Goal: Information Seeking & Learning: Compare options

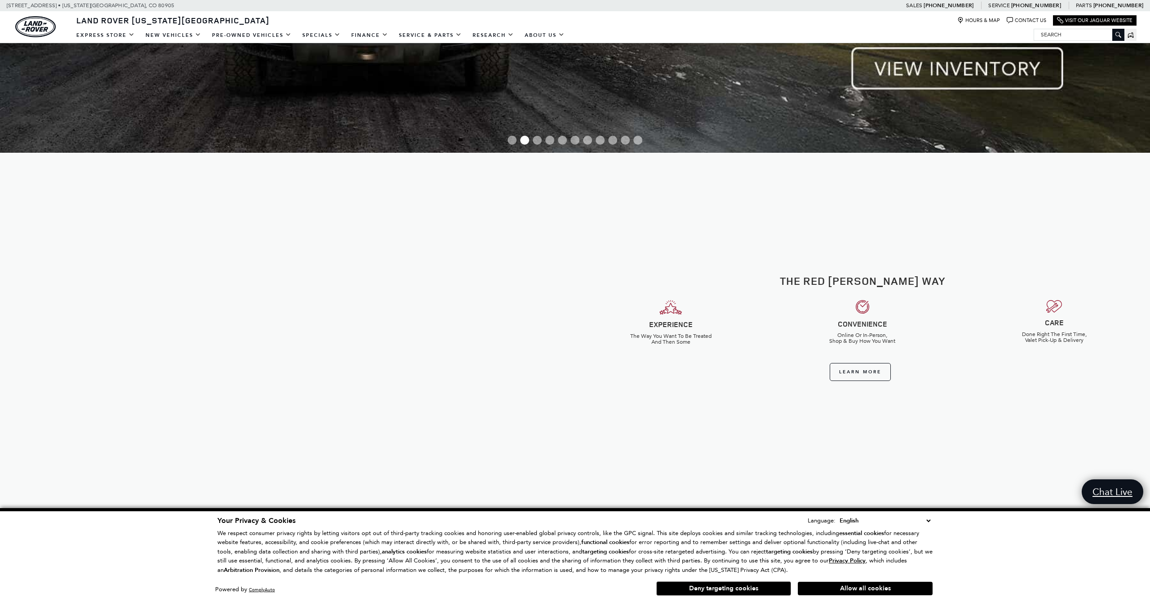
scroll to position [464, 0]
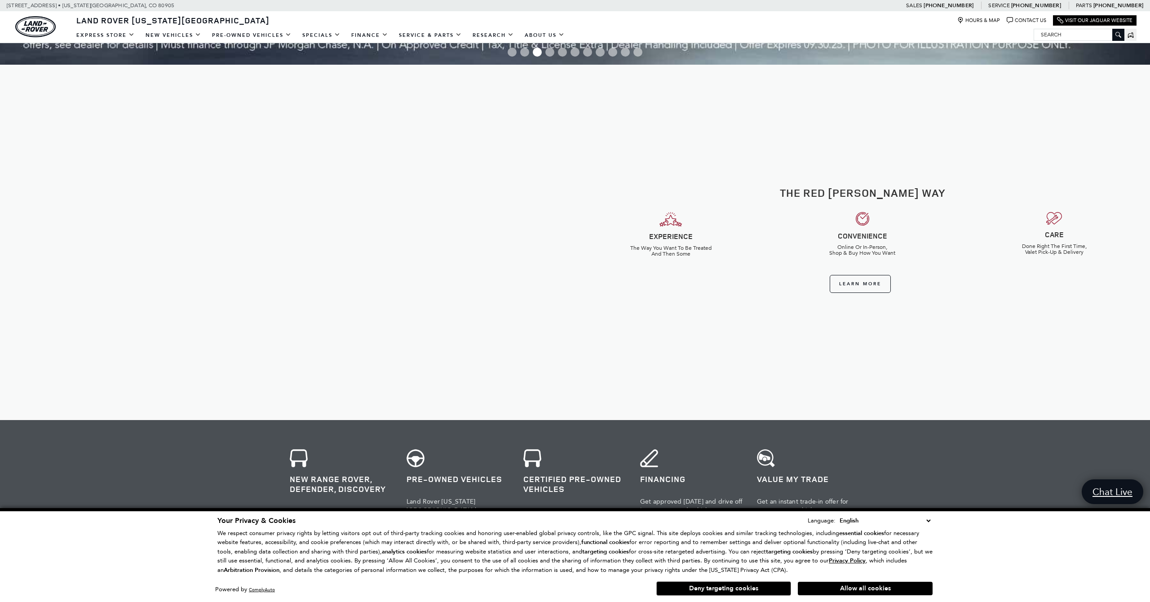
click at [773, 589] on button "Deny targeting cookies" at bounding box center [723, 588] width 135 height 14
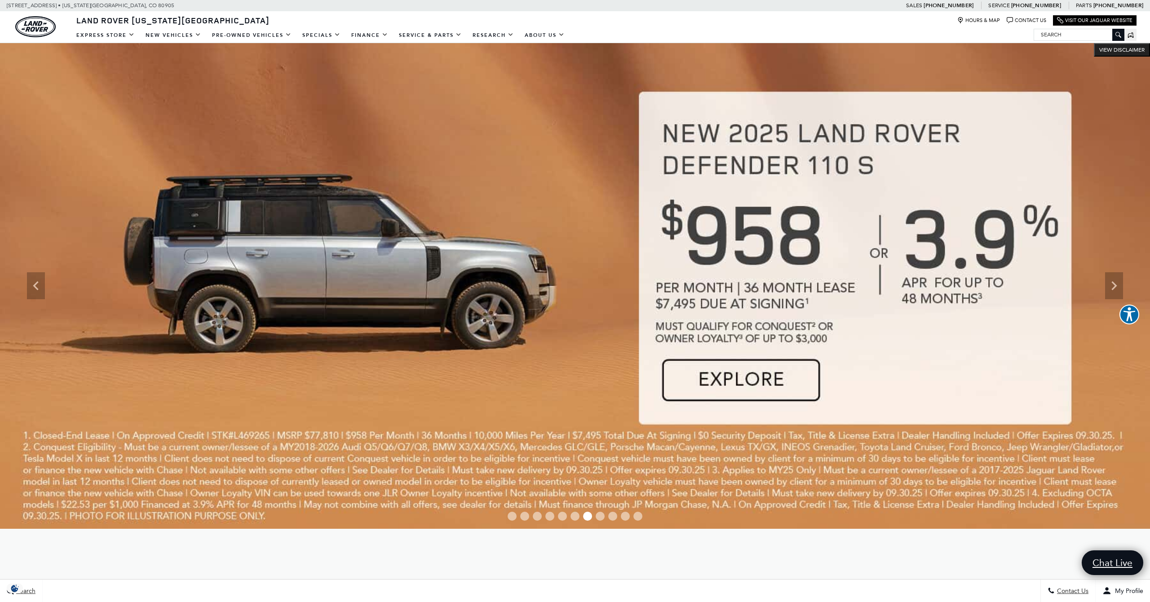
scroll to position [0, 0]
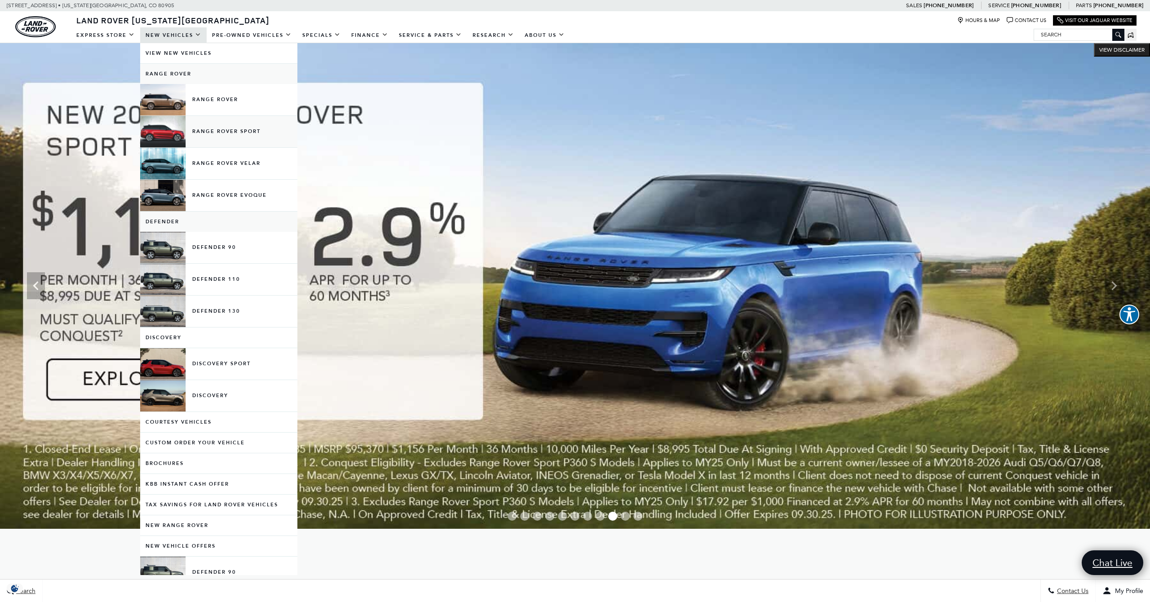
click at [207, 131] on link "Range Rover Sport" at bounding box center [218, 131] width 157 height 31
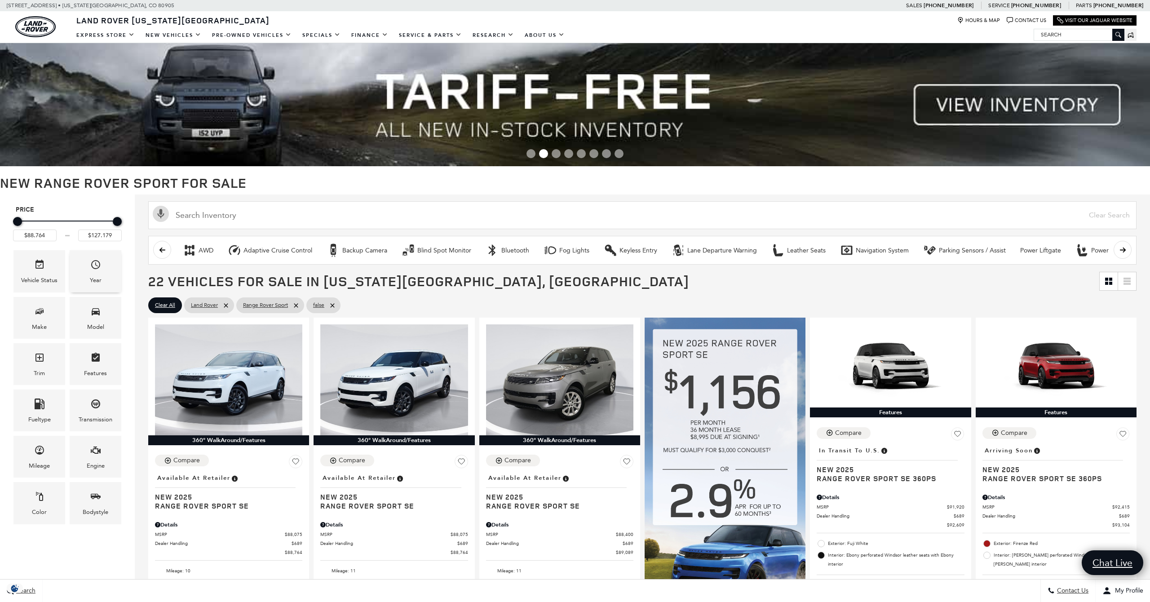
click at [107, 271] on div "Year" at bounding box center [96, 271] width 52 height 42
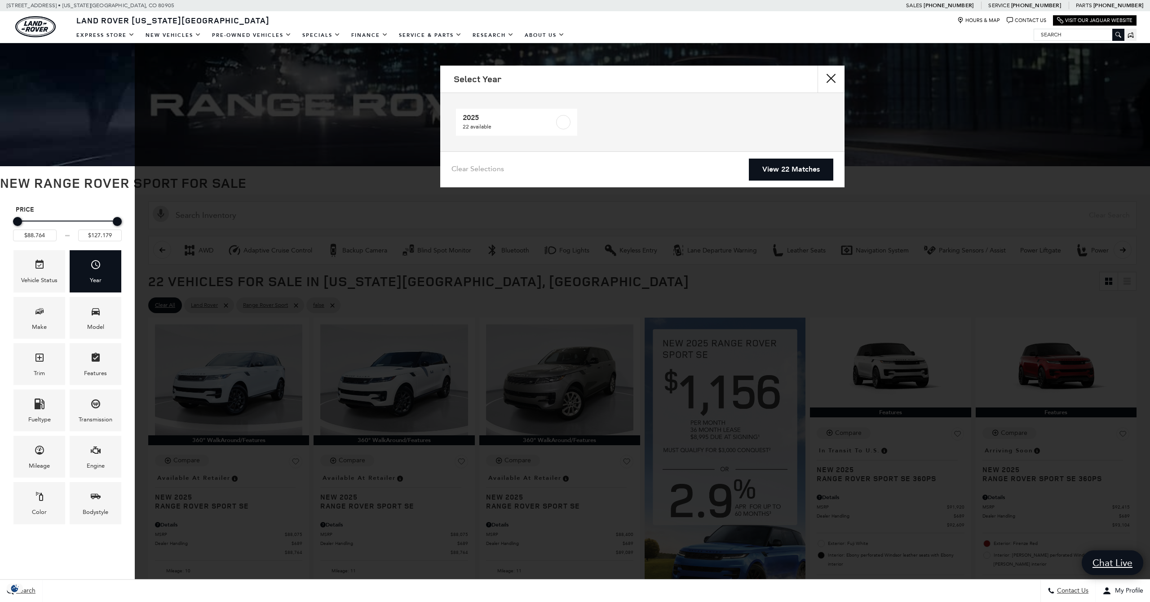
drag, startPoint x: 833, startPoint y: 76, endPoint x: 801, endPoint y: 78, distance: 31.9
click at [833, 76] on button "close" at bounding box center [831, 79] width 27 height 27
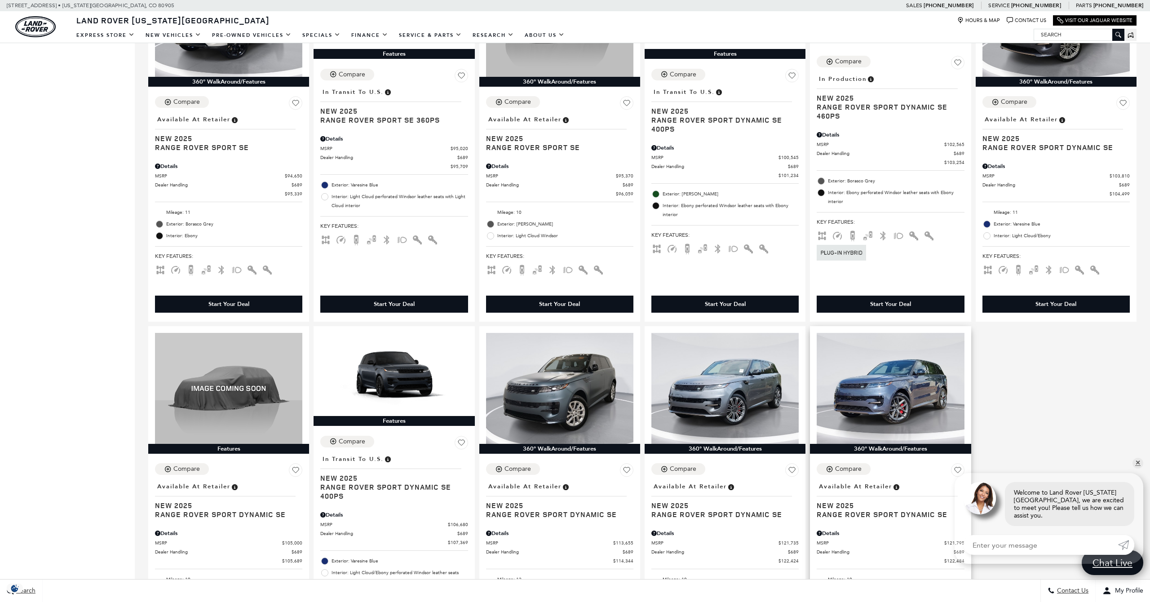
scroll to position [1191, 0]
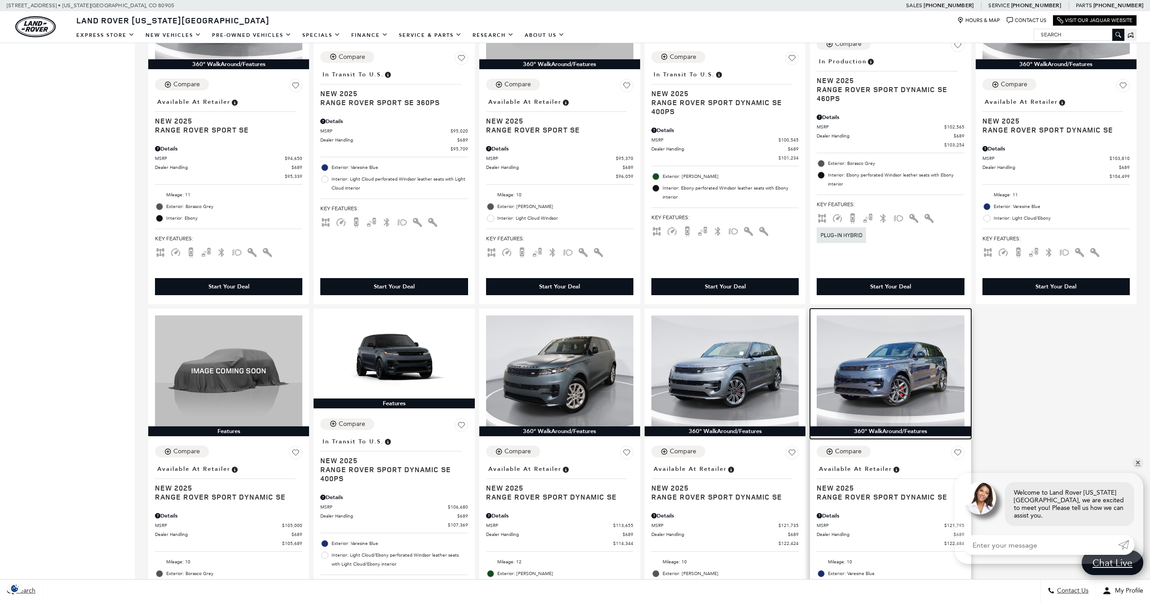
click at [907, 377] on img at bounding box center [890, 370] width 147 height 111
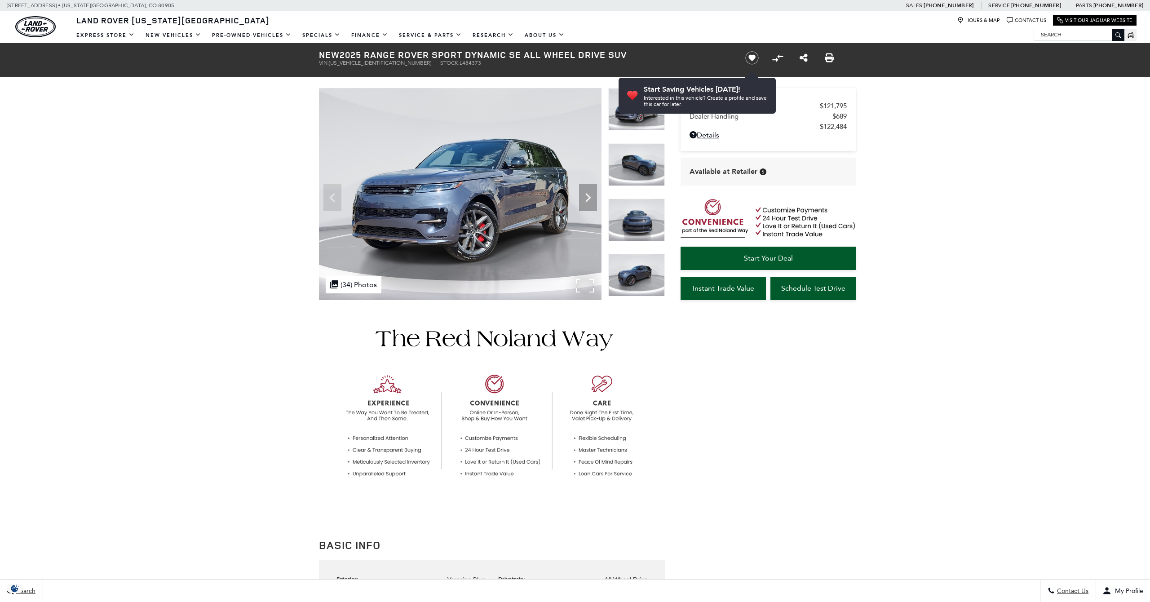
click at [345, 278] on div ".cls-1, .cls-3 { fill: #c50033; } .cls-1 { clip-rule: evenodd; } .cls-2 { clip-…" at bounding box center [354, 285] width 56 height 18
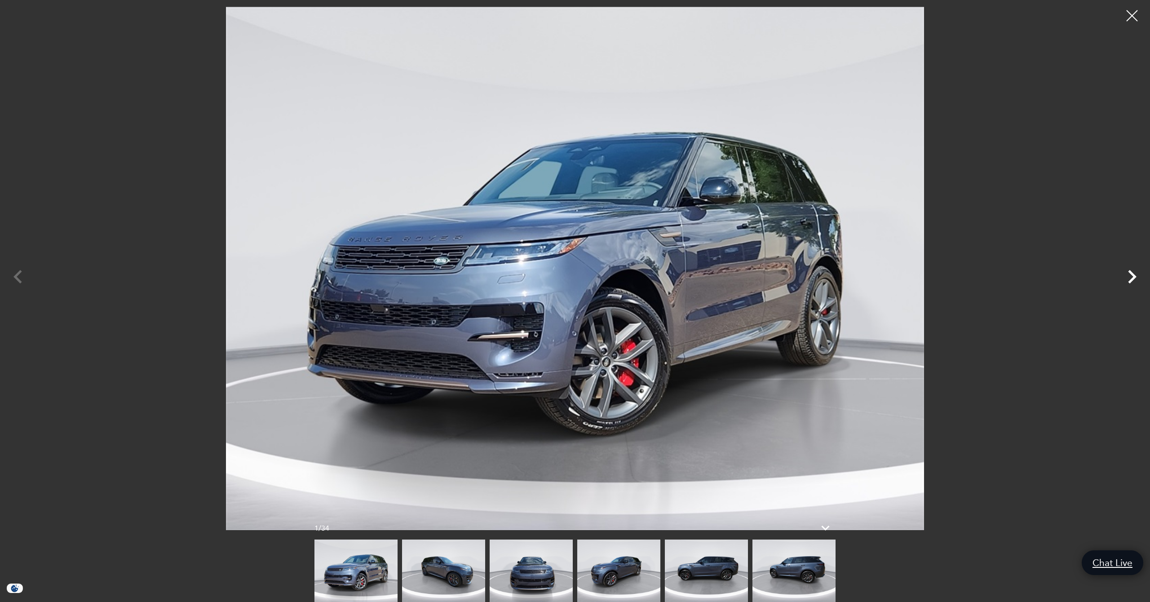
click at [1130, 279] on icon "Next" at bounding box center [1132, 276] width 27 height 27
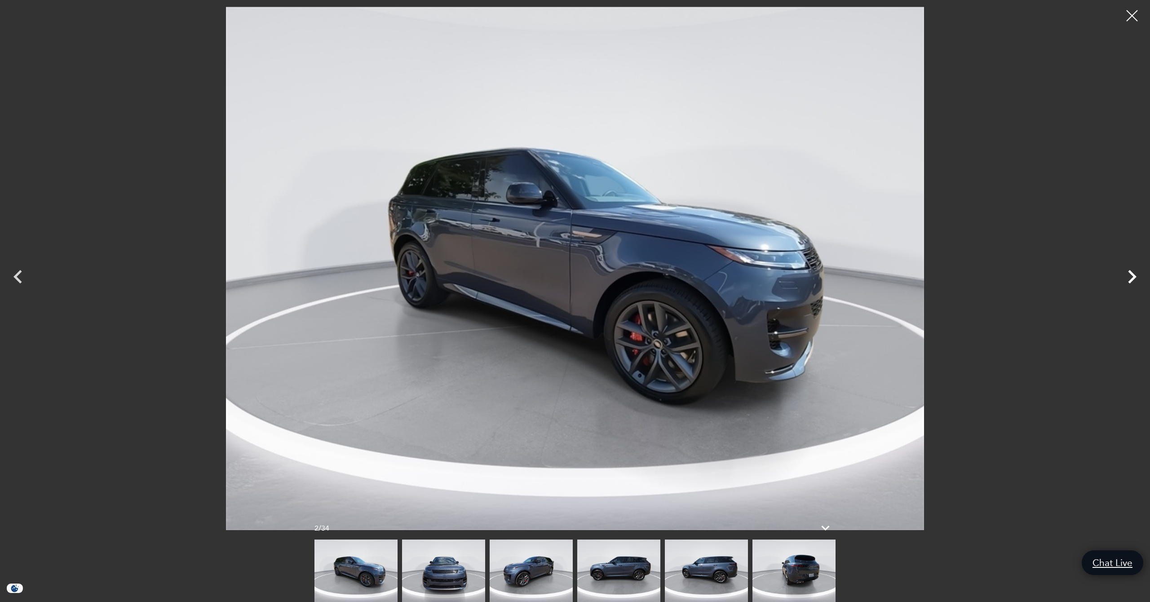
click at [1130, 279] on icon "Next" at bounding box center [1132, 276] width 27 height 27
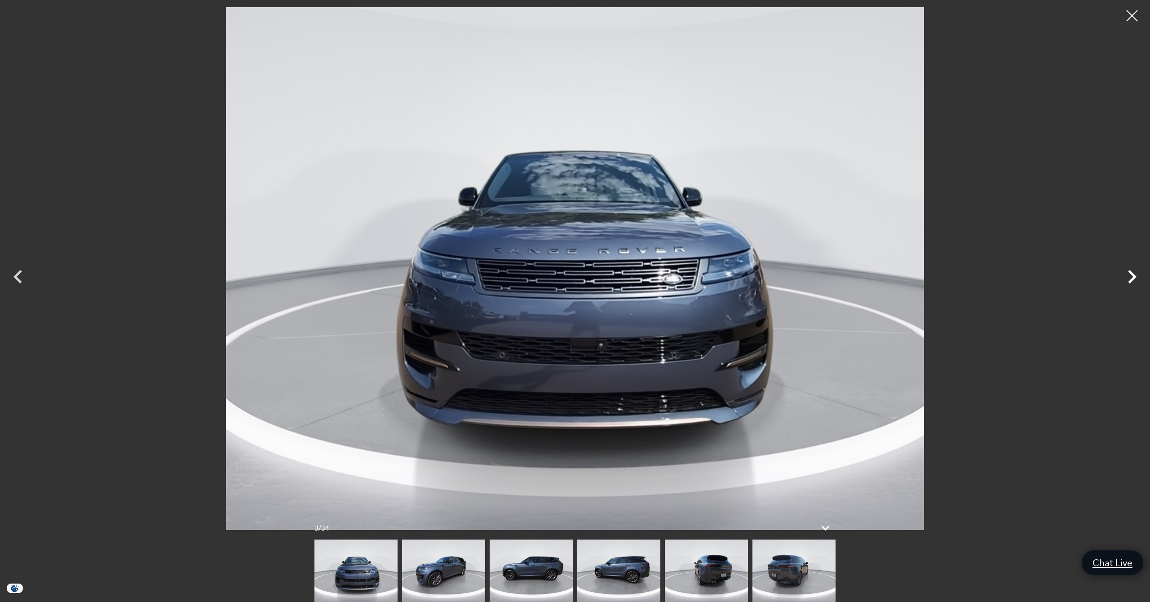
click at [1130, 279] on icon "Next" at bounding box center [1132, 276] width 27 height 27
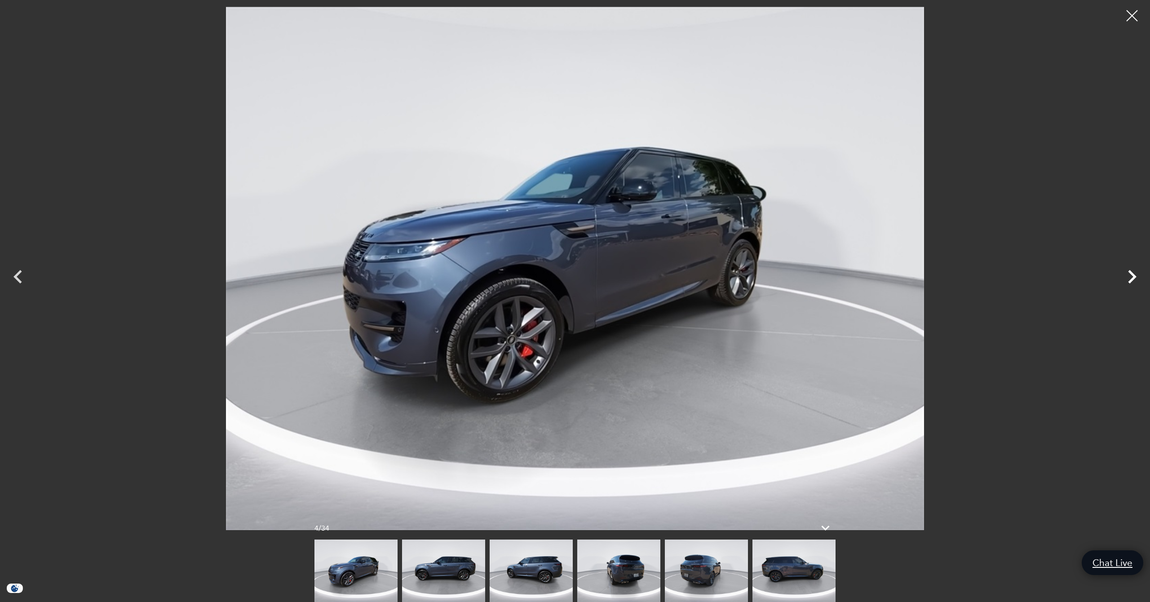
click at [1130, 279] on icon "Next" at bounding box center [1132, 276] width 27 height 27
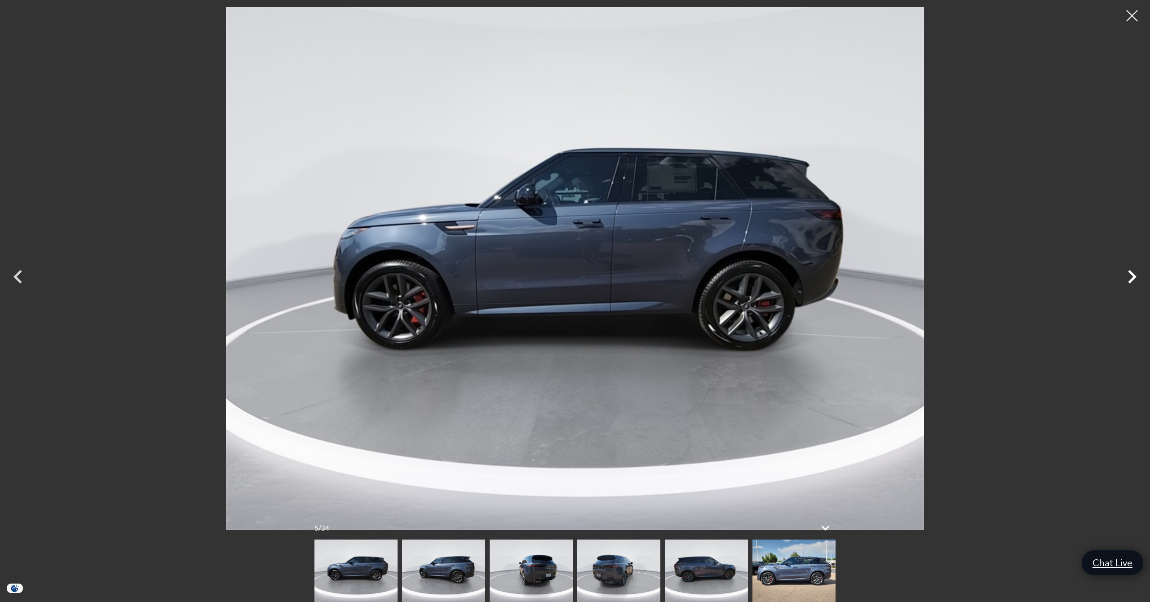
click at [1130, 279] on icon "Next" at bounding box center [1132, 276] width 27 height 27
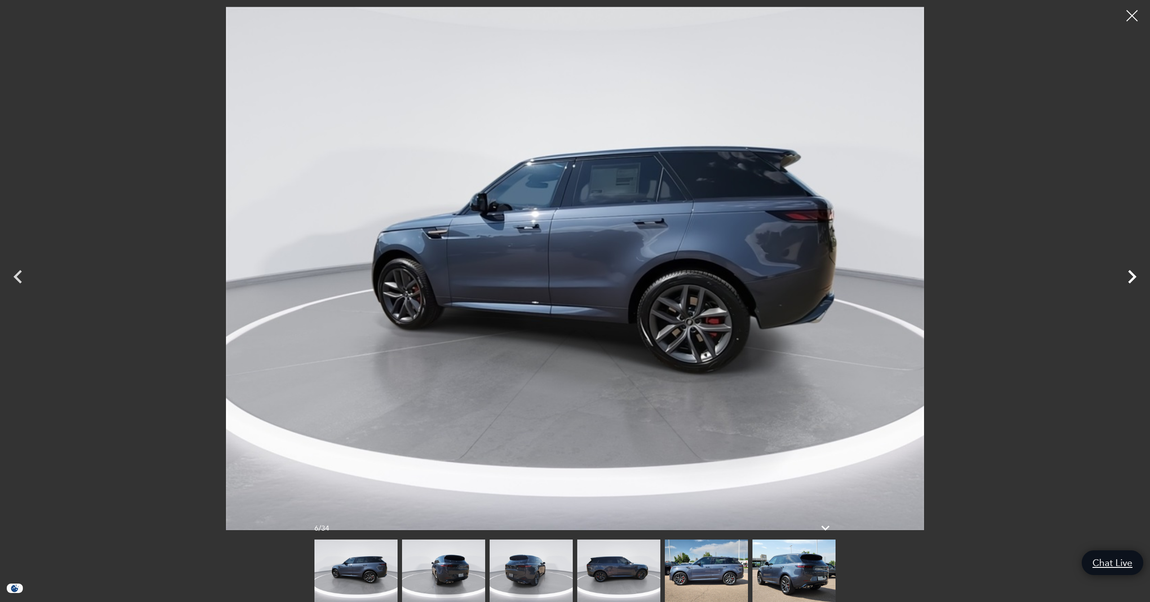
click at [1130, 279] on icon "Next" at bounding box center [1132, 276] width 27 height 27
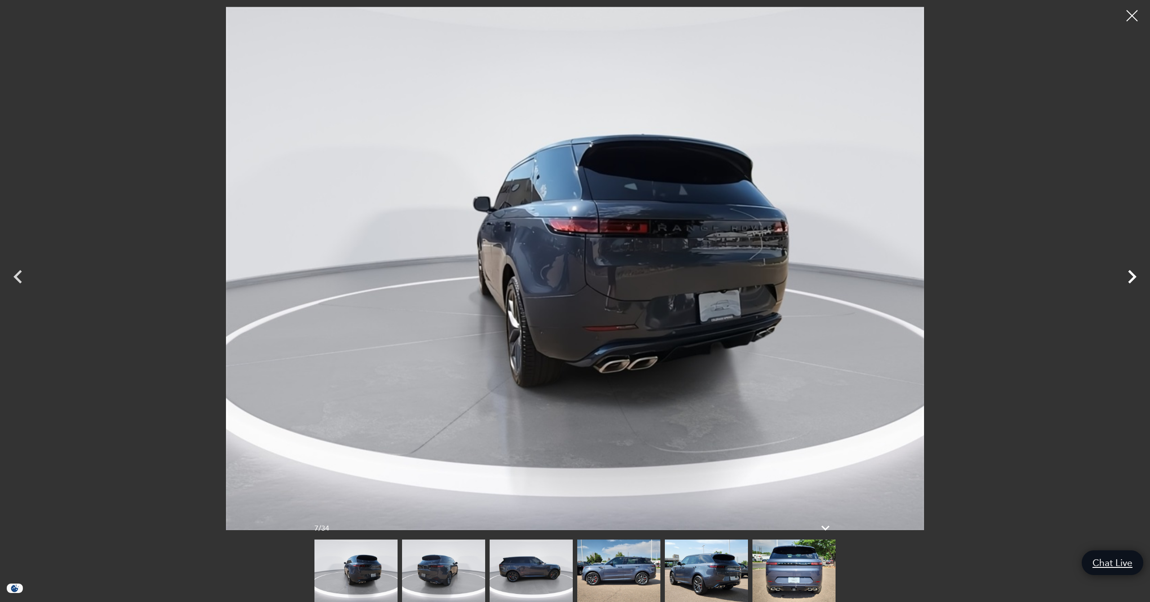
click at [1130, 279] on icon "Next" at bounding box center [1132, 276] width 27 height 27
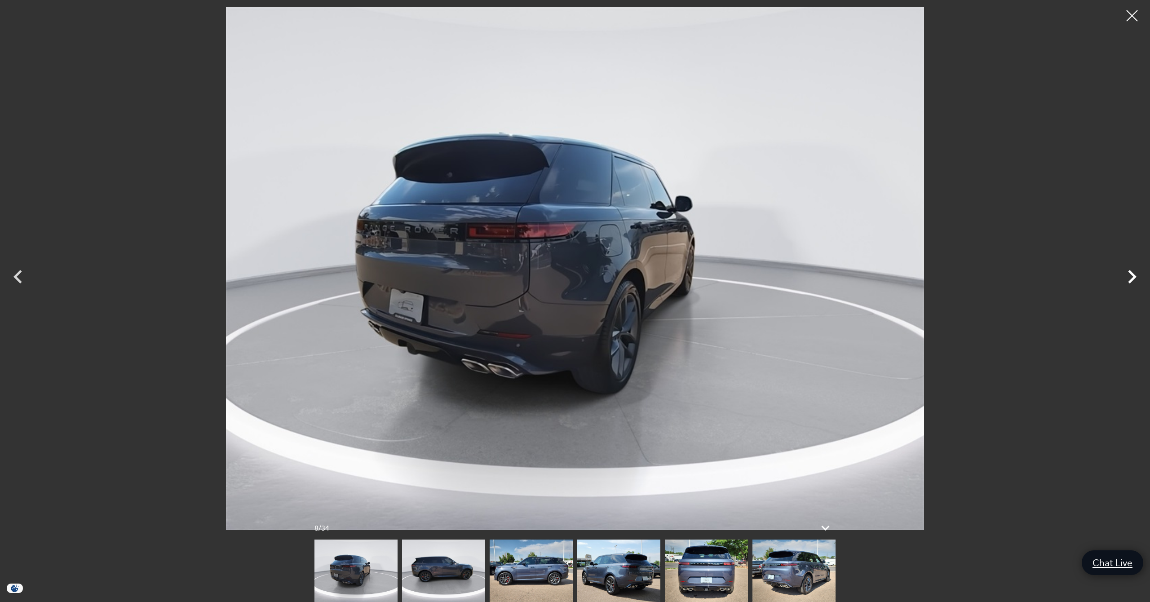
click at [1130, 279] on icon "Next" at bounding box center [1132, 276] width 27 height 27
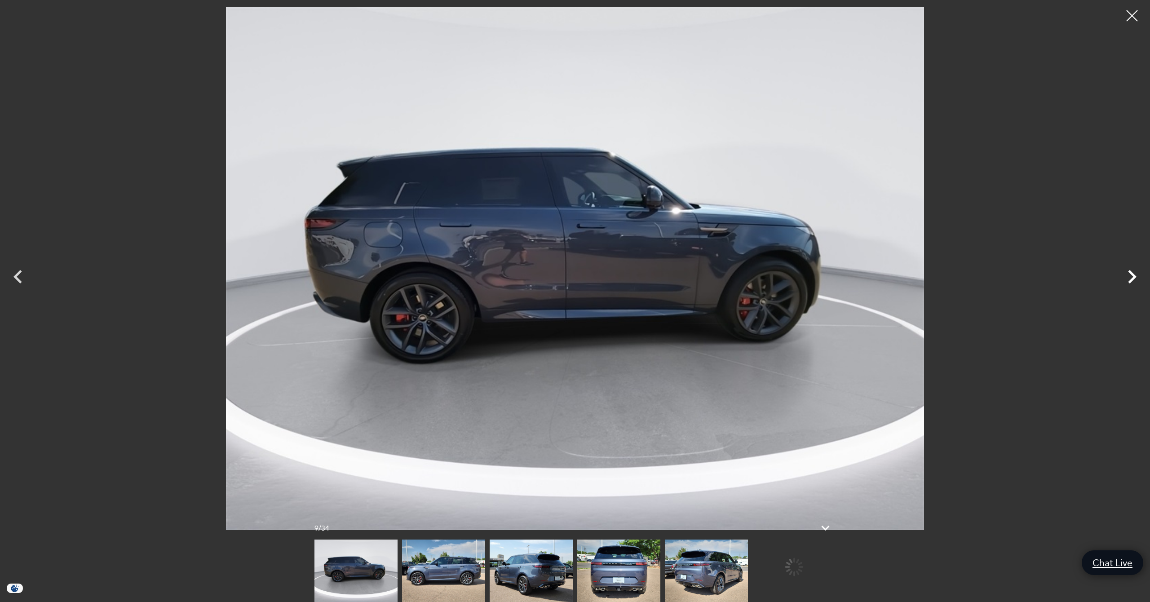
click at [1130, 279] on icon "Next" at bounding box center [1132, 276] width 27 height 27
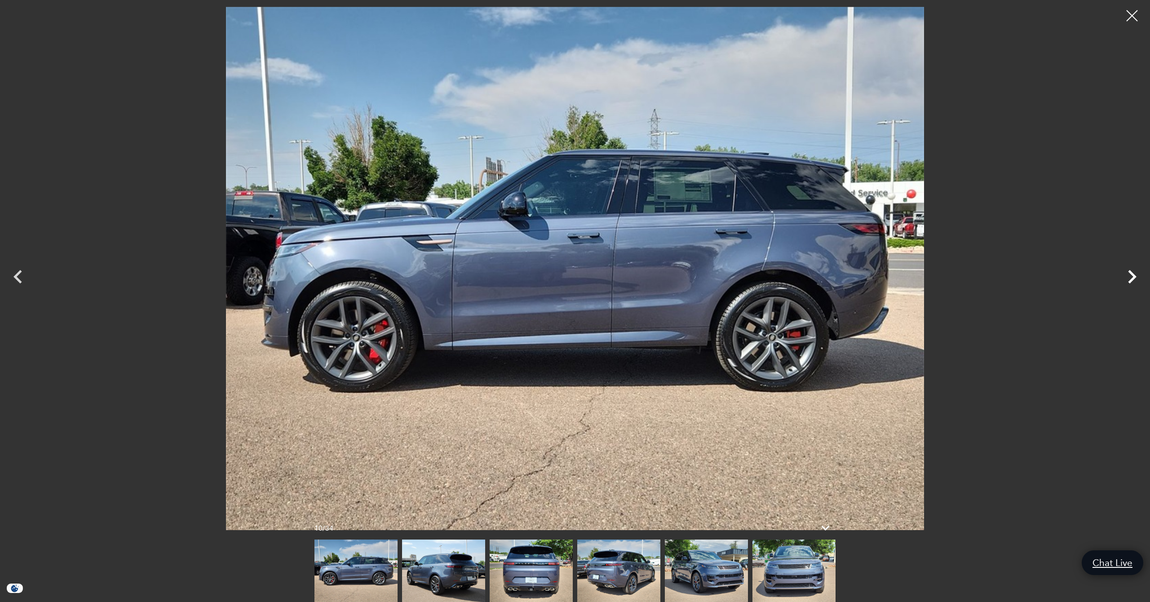
click at [1130, 279] on icon "Next" at bounding box center [1132, 276] width 27 height 27
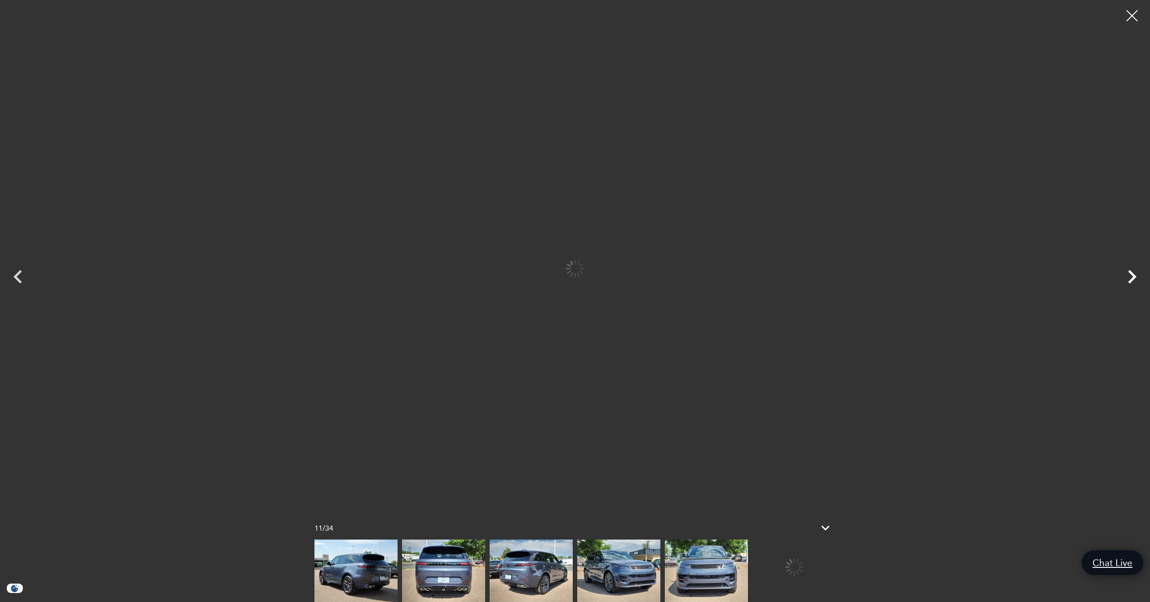
click at [1130, 279] on icon "Next" at bounding box center [1132, 276] width 27 height 27
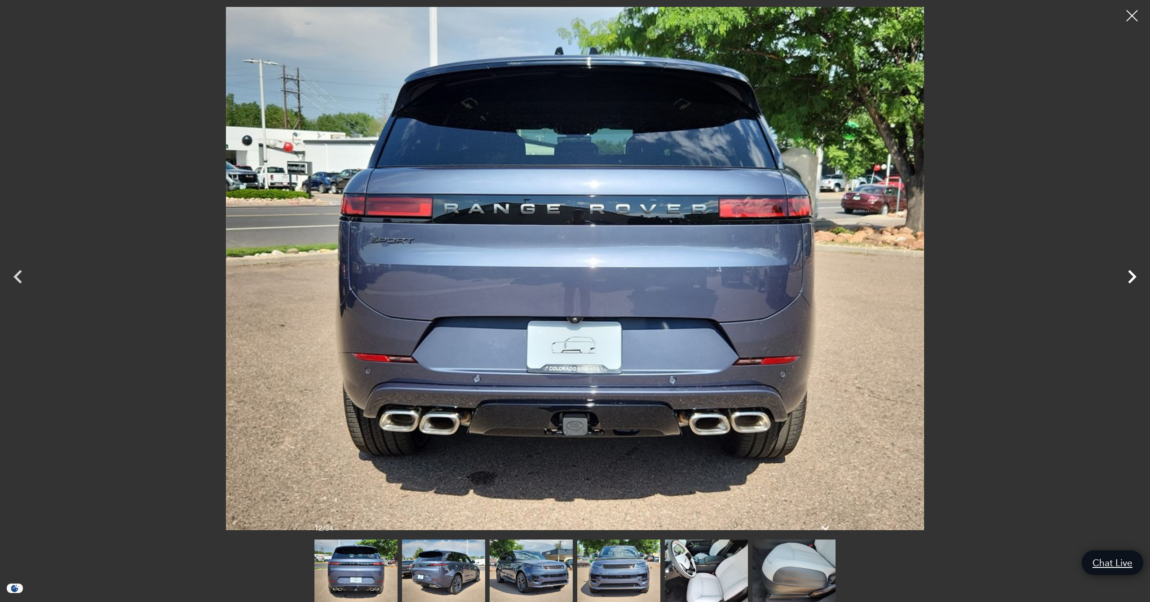
click at [1130, 279] on icon "Next" at bounding box center [1132, 276] width 27 height 27
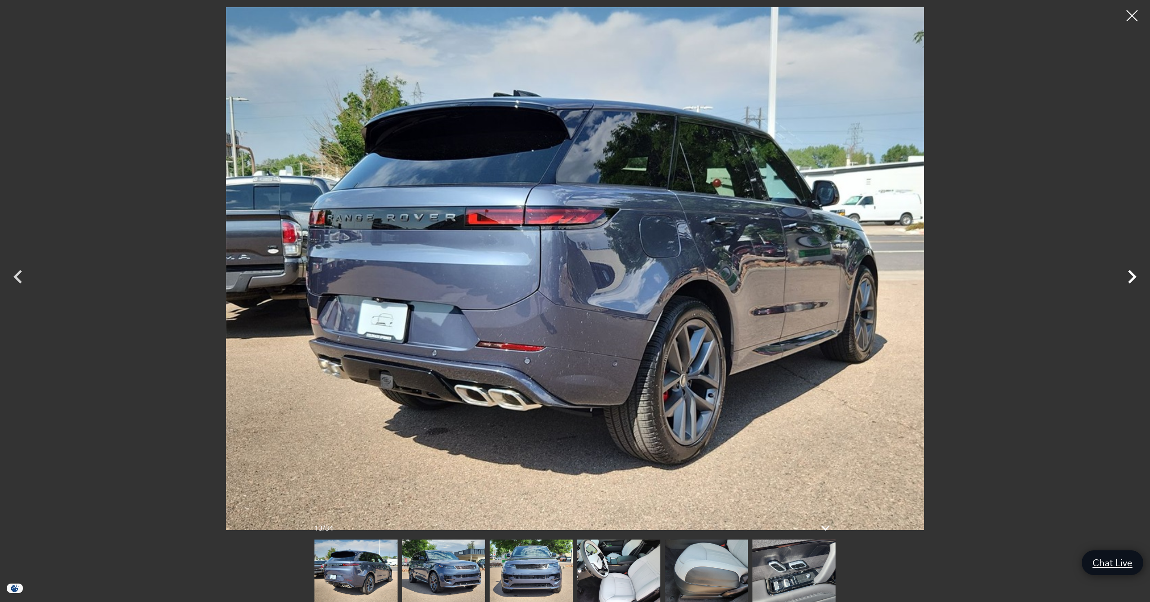
click at [1130, 279] on icon "Next" at bounding box center [1132, 276] width 27 height 27
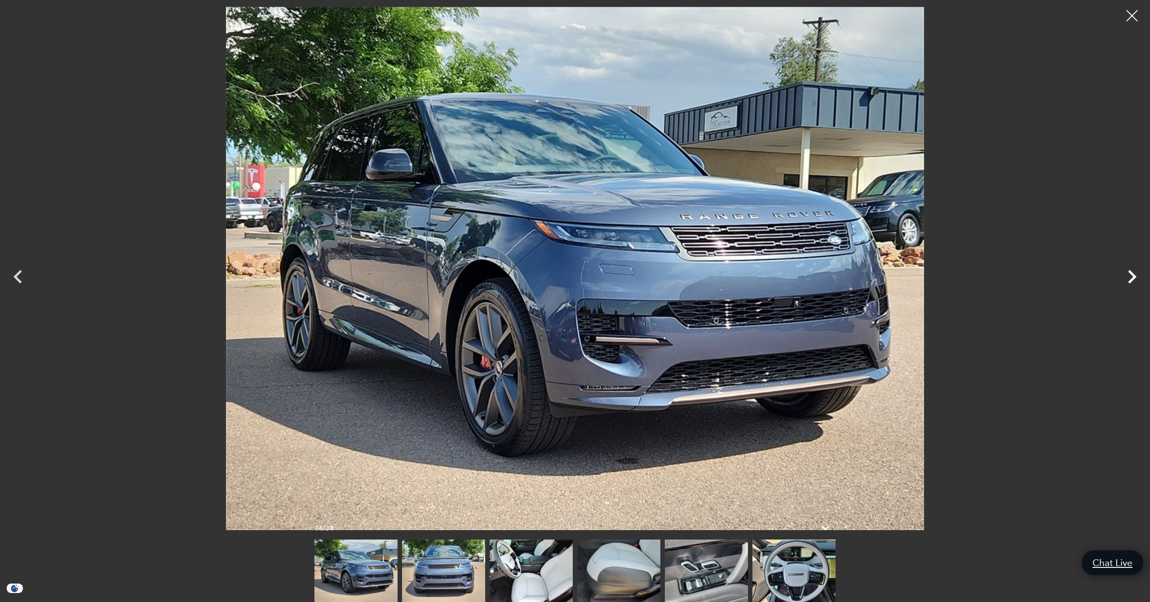
click at [1130, 279] on icon "Next" at bounding box center [1132, 276] width 27 height 27
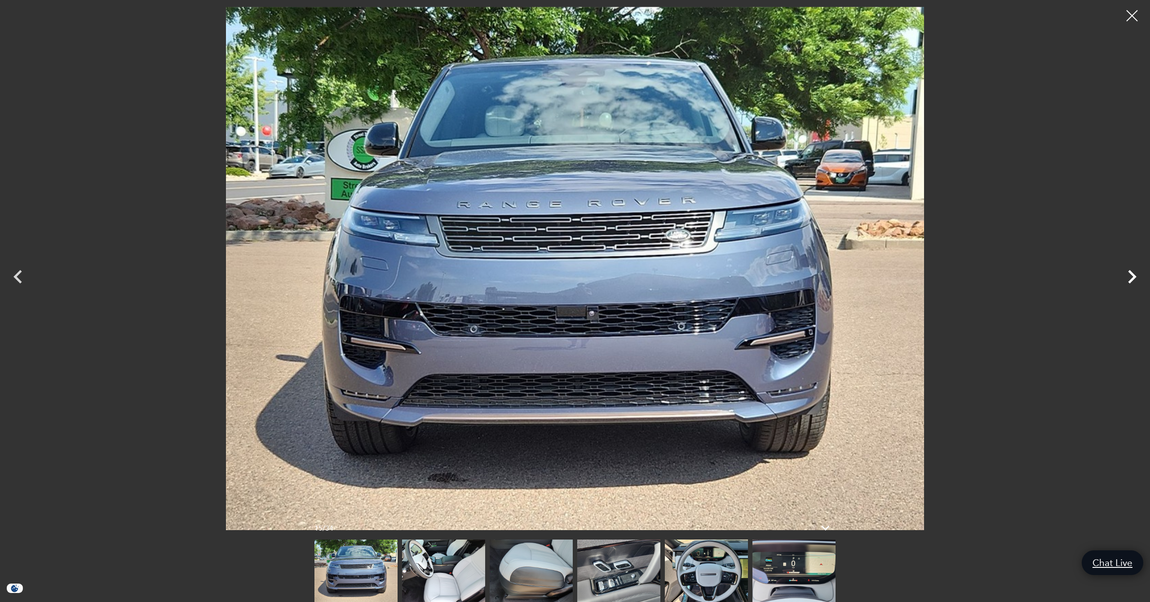
click at [1130, 279] on icon "Next" at bounding box center [1132, 276] width 27 height 27
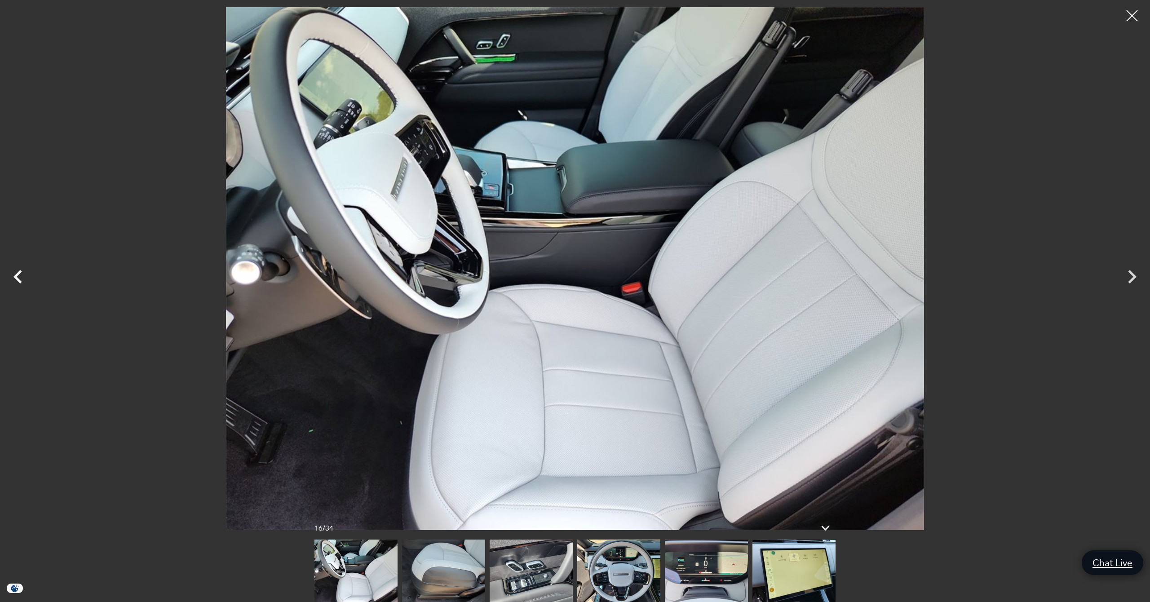
click at [20, 278] on icon "Previous" at bounding box center [17, 276] width 27 height 27
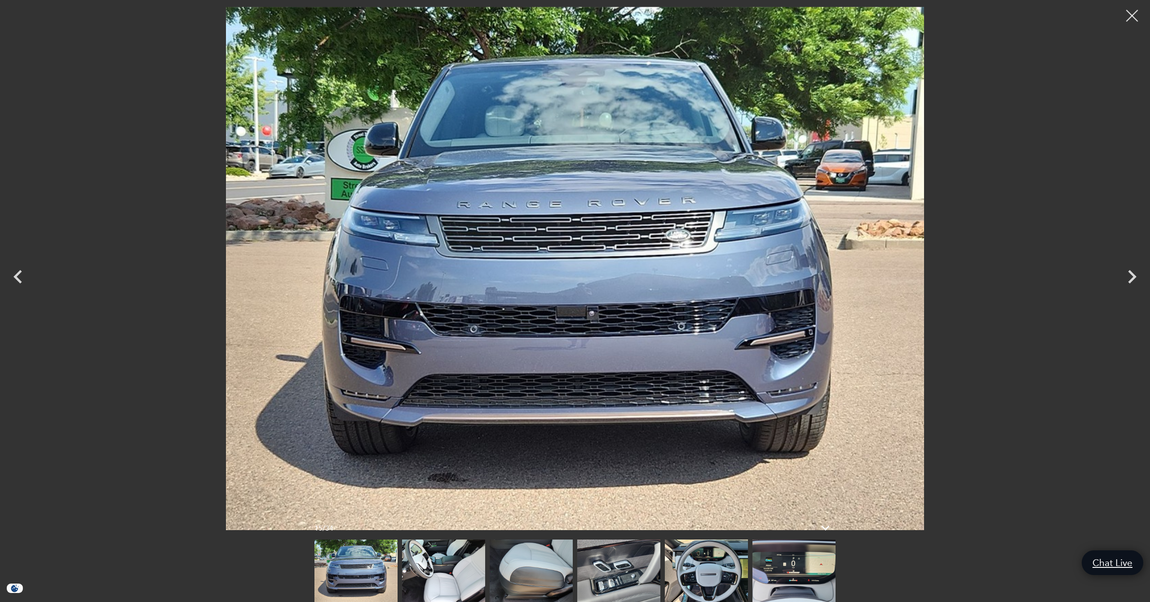
click at [1130, 16] on div at bounding box center [1132, 16] width 24 height 24
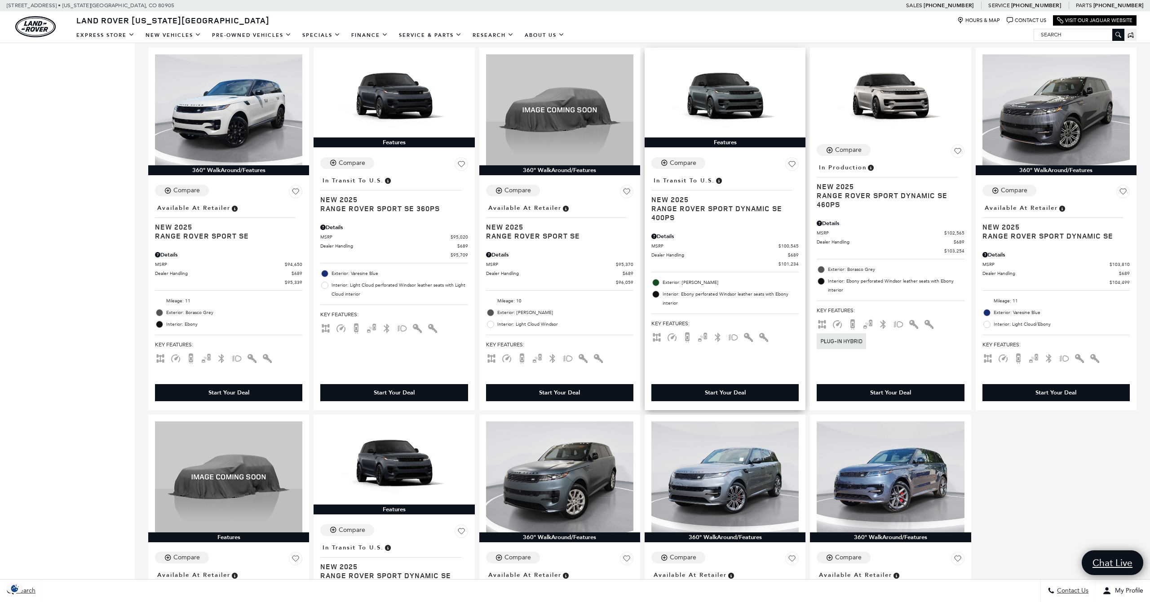
scroll to position [1094, 0]
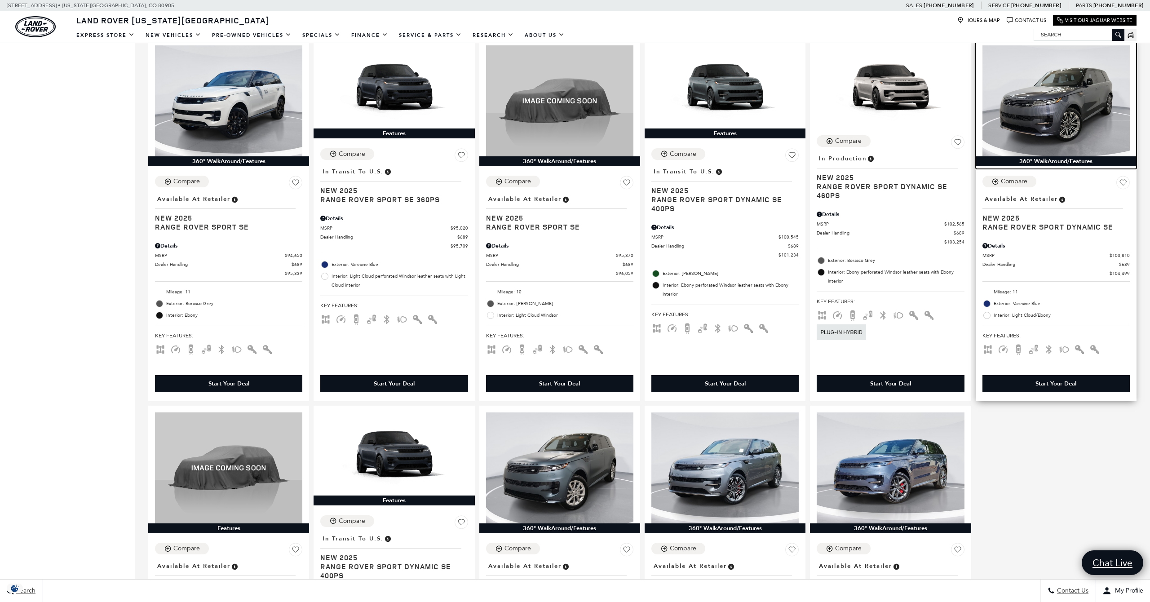
click at [1064, 111] on img at bounding box center [1056, 100] width 147 height 111
click at [1080, 133] on img at bounding box center [1056, 100] width 147 height 111
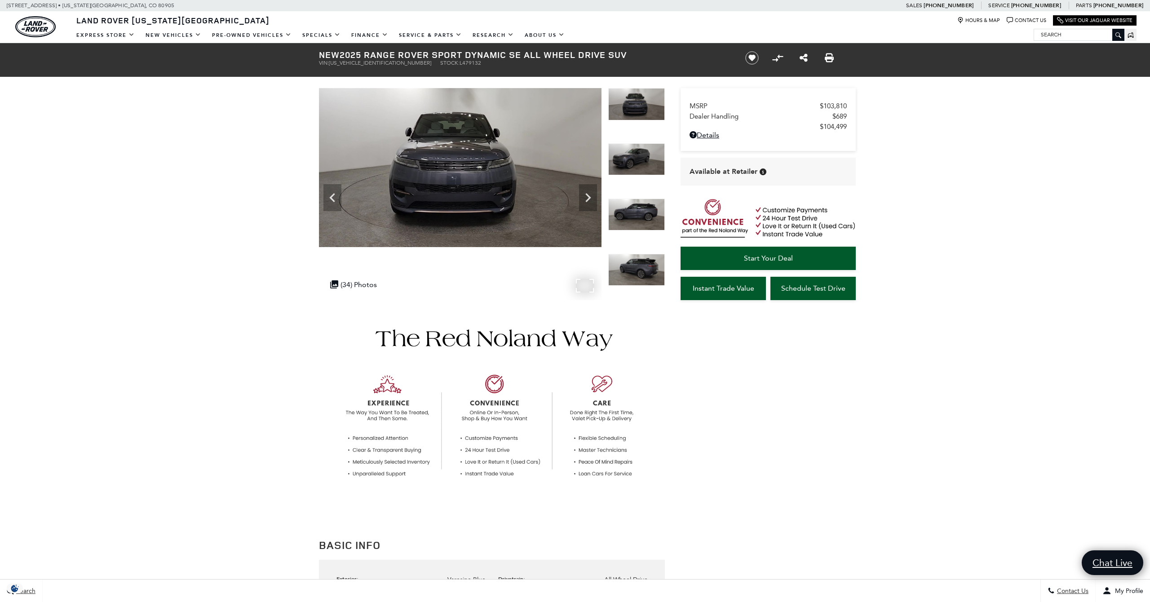
click at [349, 285] on div ".cls-1, .cls-3 { fill: #c50033; } .cls-1 { clip-rule: evenodd; } .cls-2 { clip-…" at bounding box center [354, 285] width 56 height 18
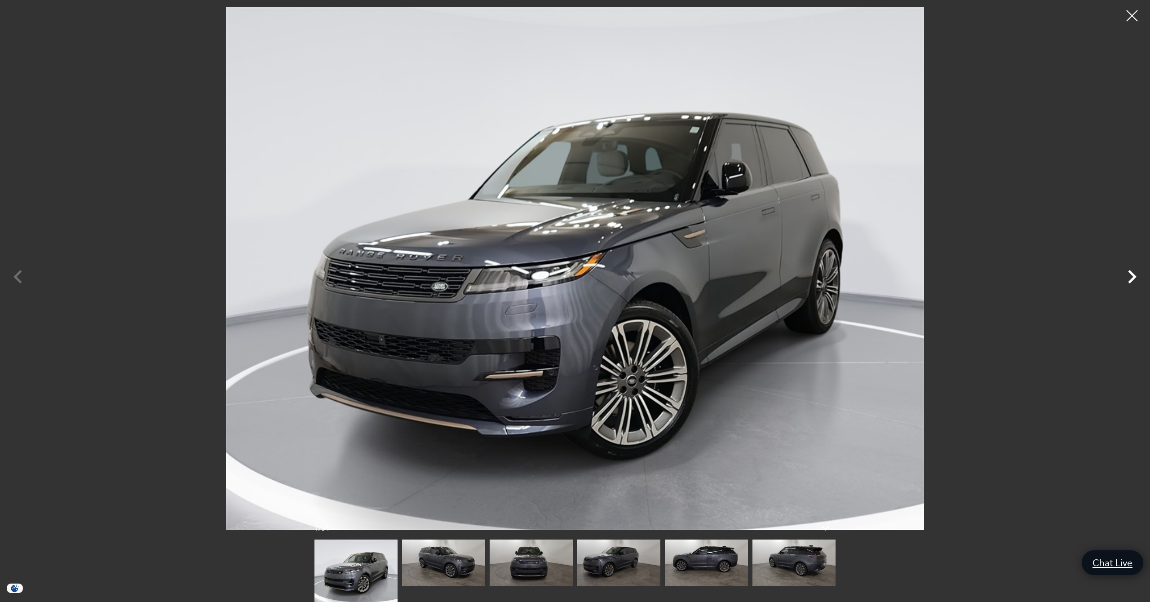
click at [1132, 279] on icon "Next" at bounding box center [1132, 276] width 9 height 13
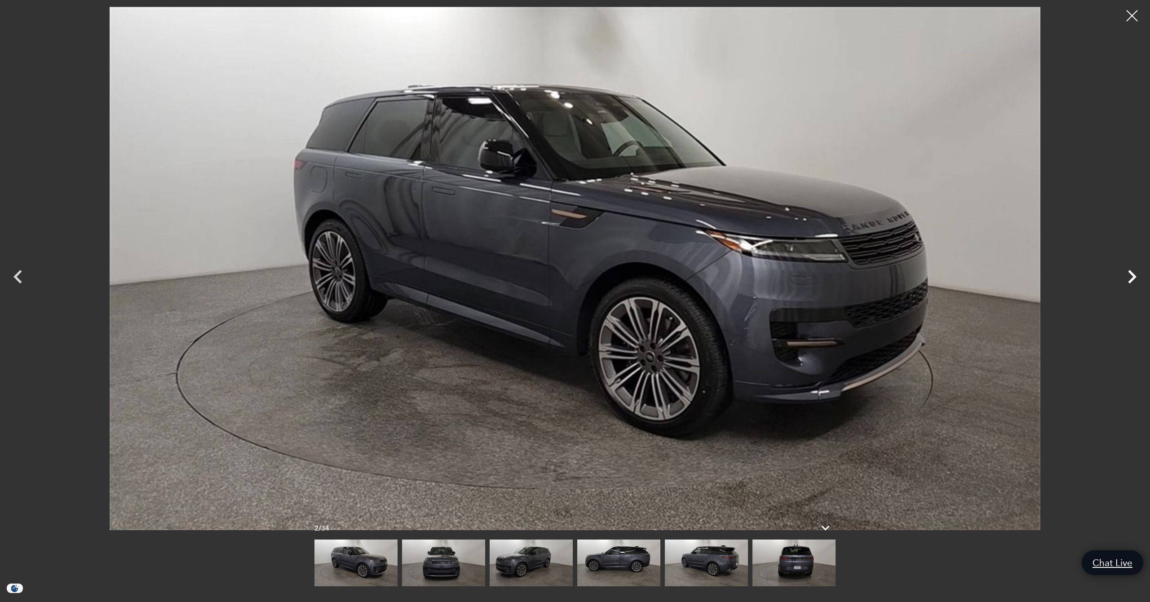
click at [1132, 279] on icon "Next" at bounding box center [1132, 276] width 9 height 13
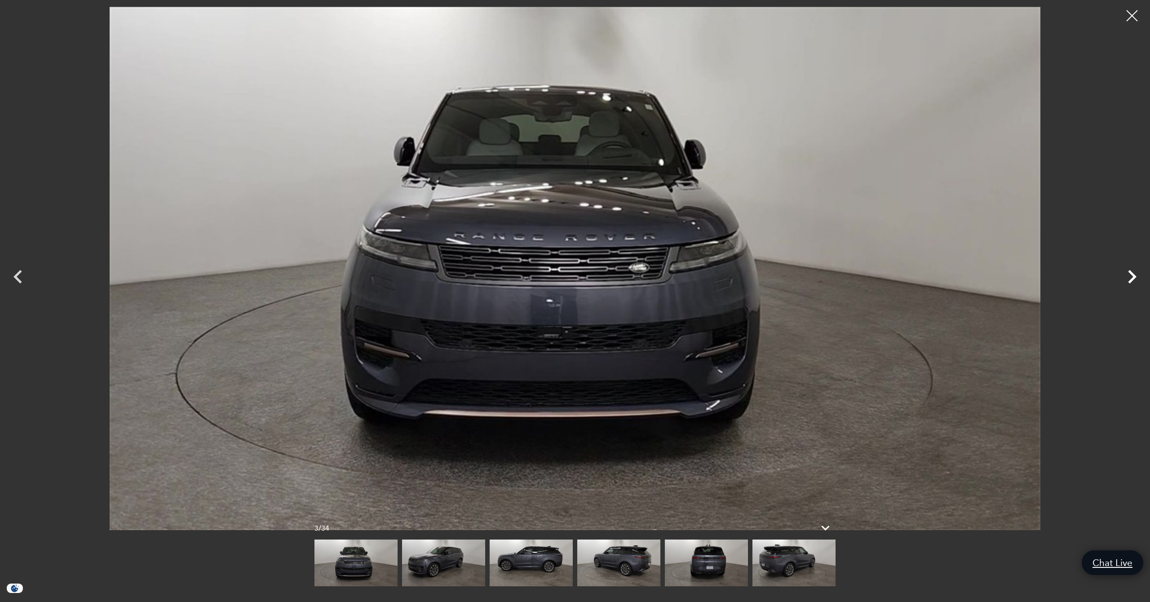
click at [1132, 279] on icon "Next" at bounding box center [1132, 276] width 9 height 13
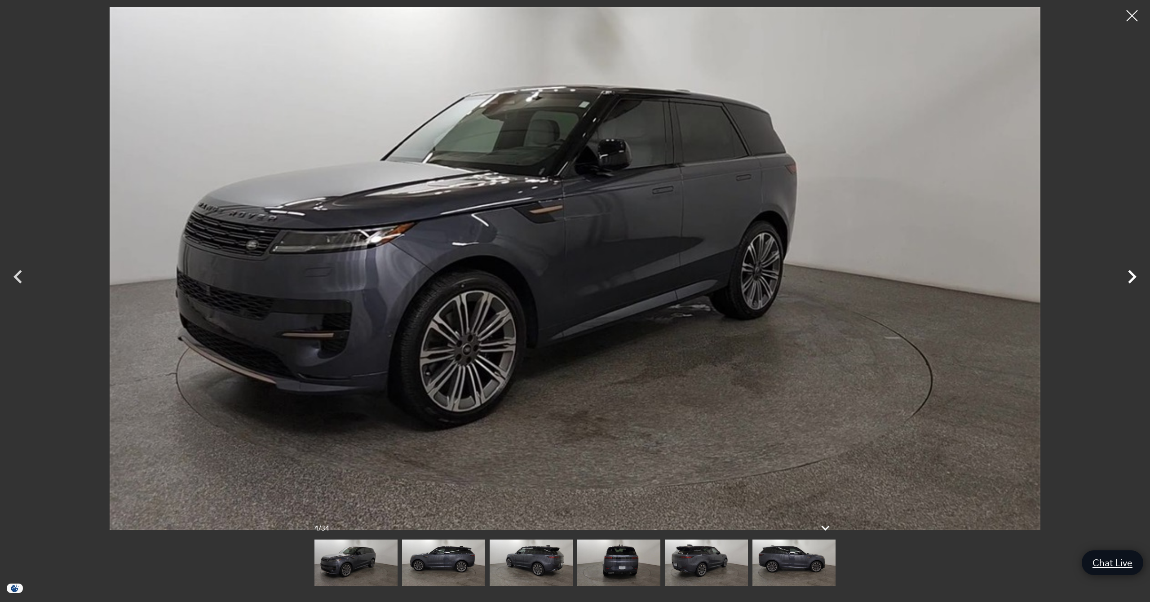
click at [1132, 279] on icon "Next" at bounding box center [1132, 276] width 9 height 13
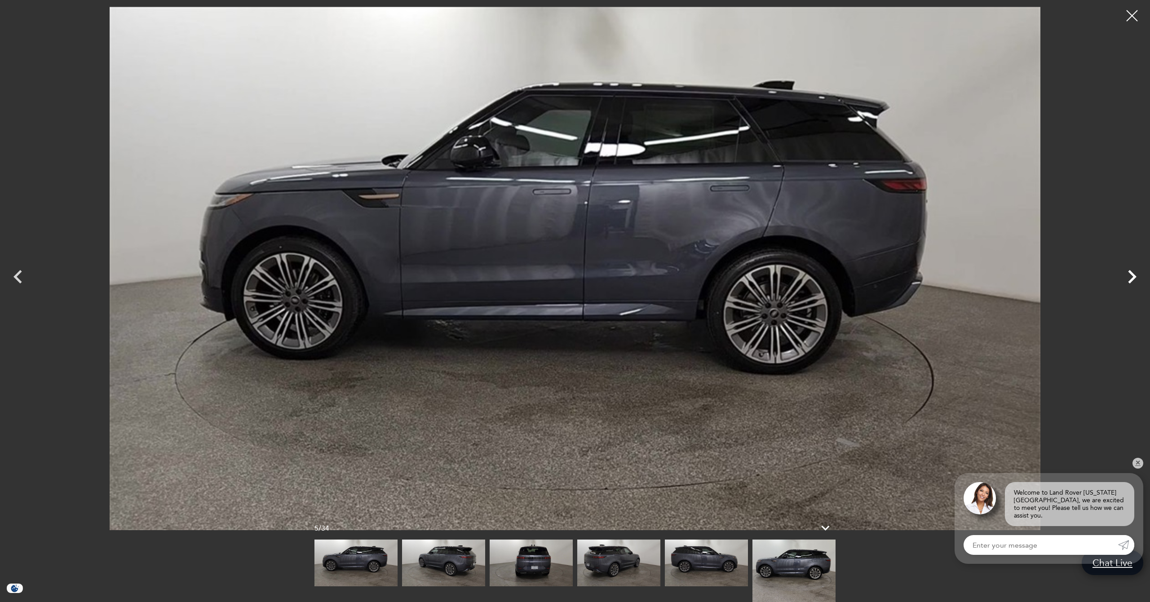
click at [1132, 279] on icon "Next" at bounding box center [1132, 276] width 9 height 13
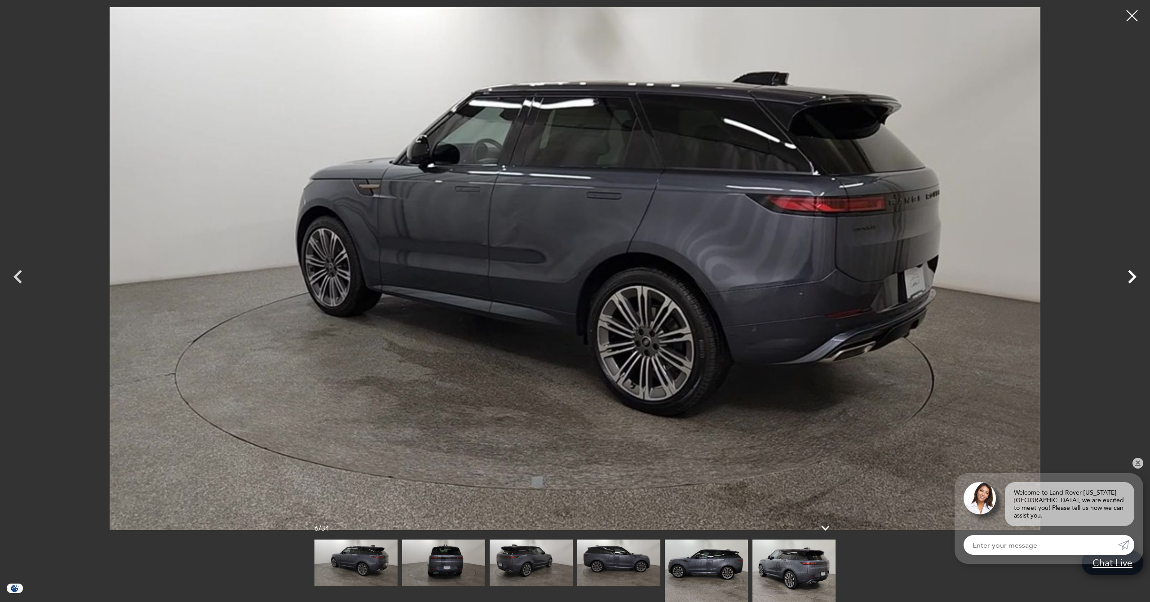
click at [1132, 279] on icon "Next" at bounding box center [1132, 276] width 9 height 13
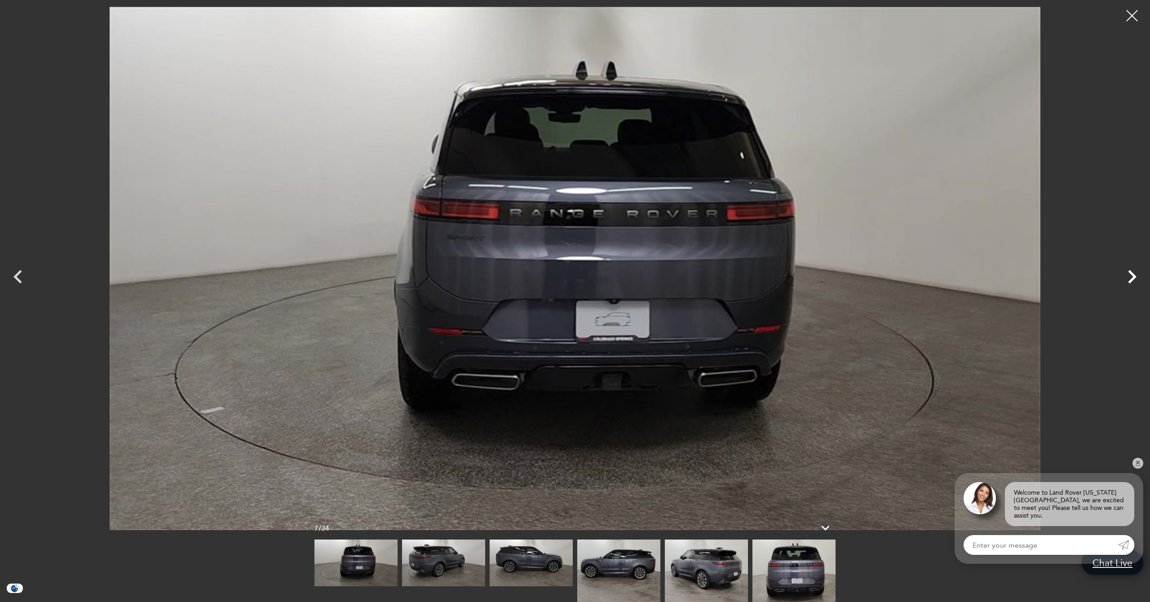
click at [1132, 279] on icon "Next" at bounding box center [1132, 276] width 9 height 13
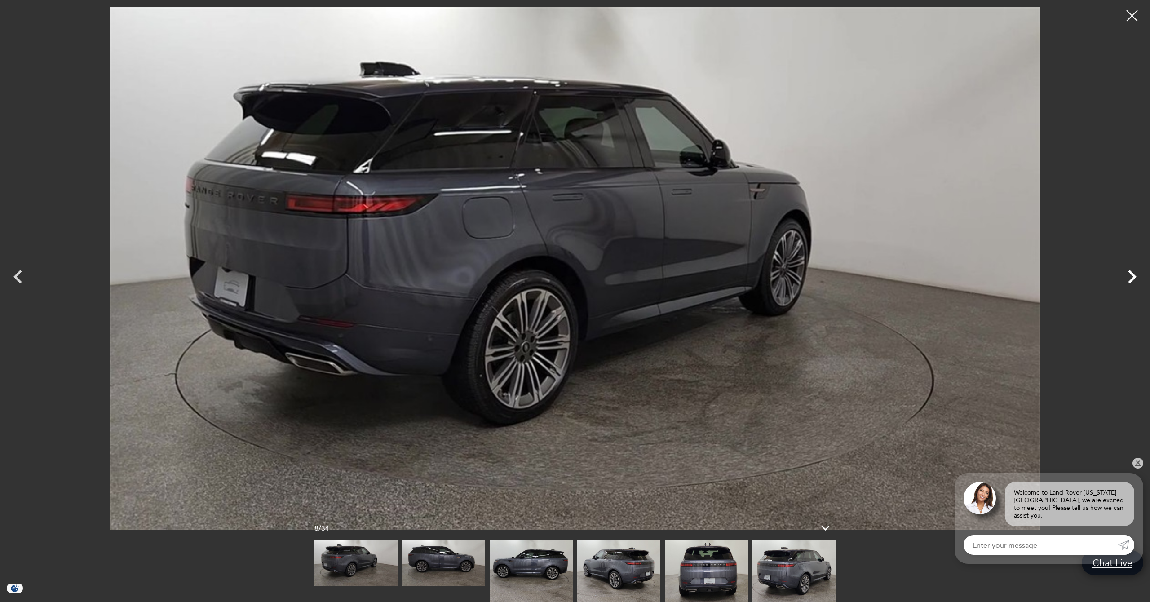
click at [1132, 279] on icon "Next" at bounding box center [1132, 276] width 9 height 13
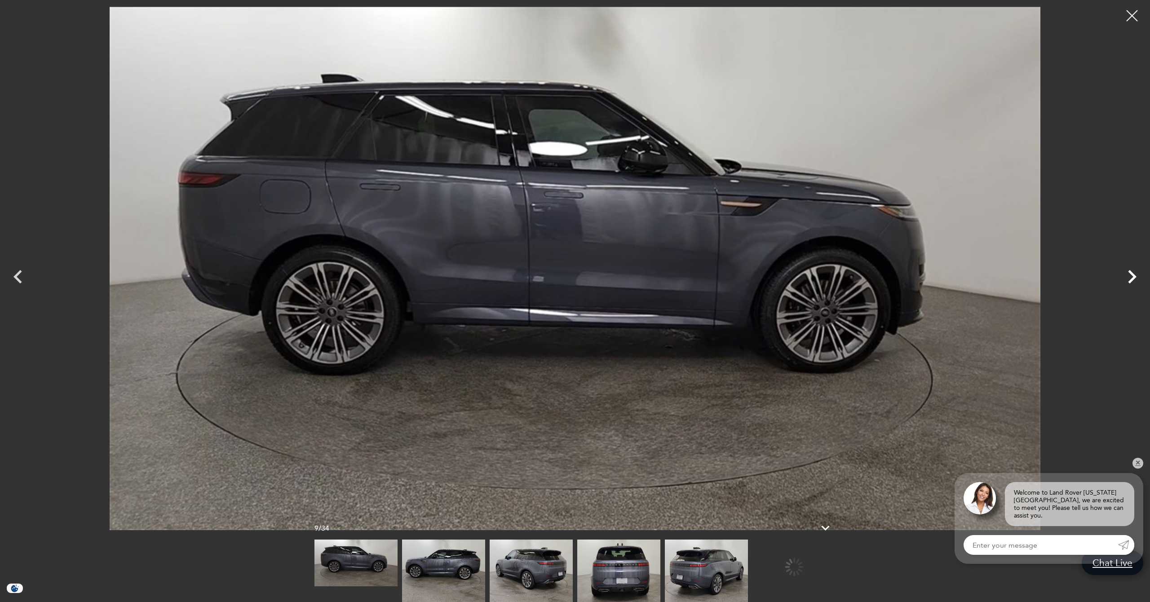
click at [1132, 279] on icon "Next" at bounding box center [1132, 276] width 9 height 13
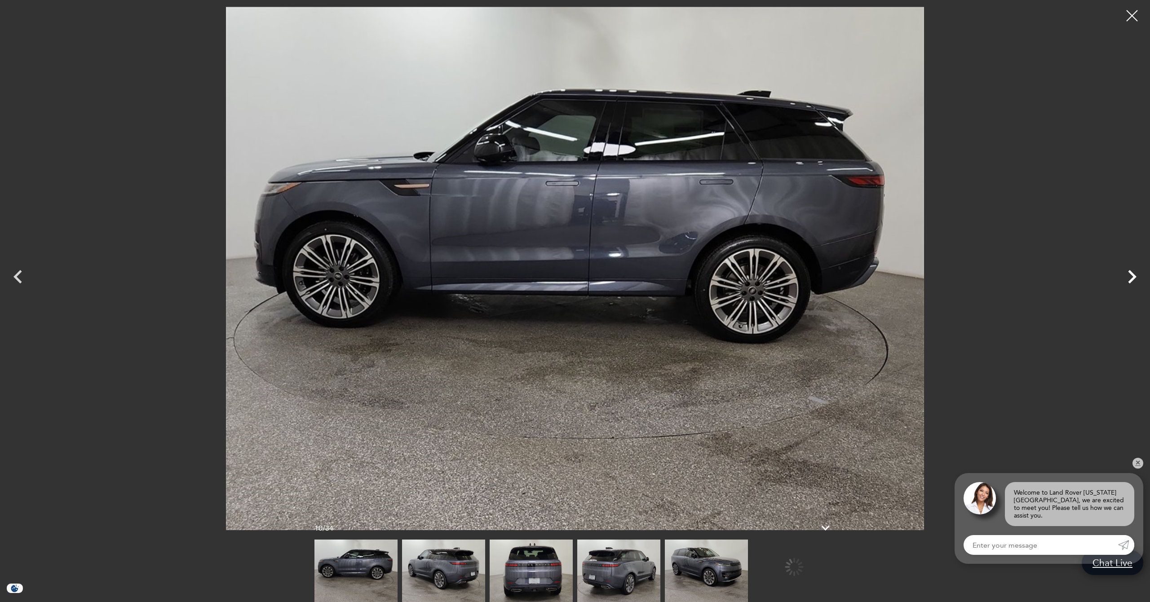
click at [1132, 279] on icon "Next" at bounding box center [1132, 276] width 9 height 13
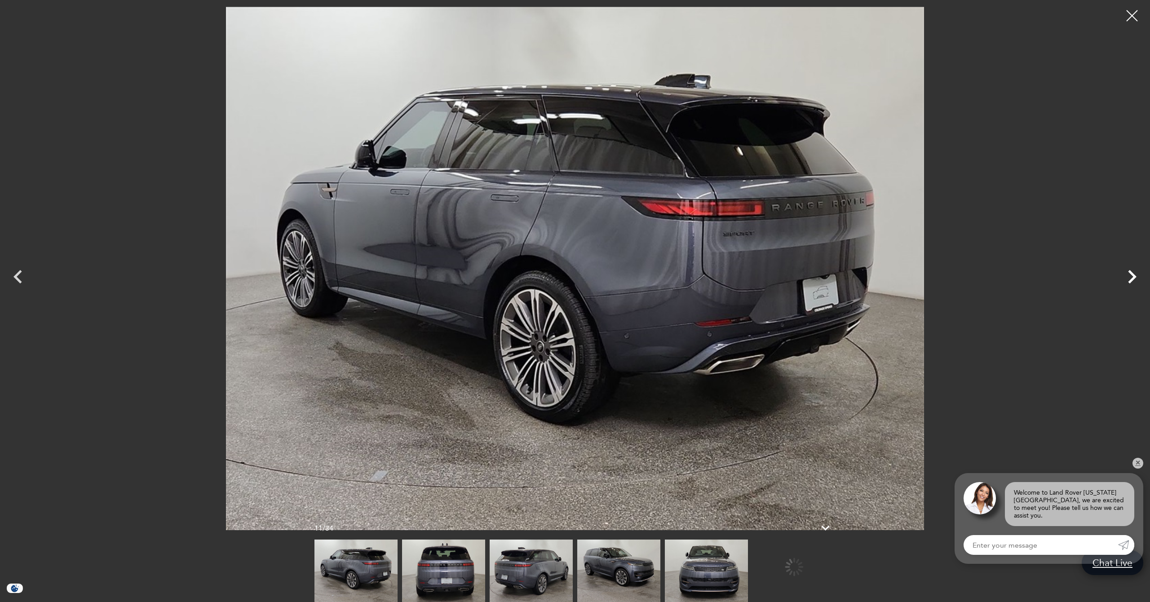
click at [1132, 279] on icon "Next" at bounding box center [1132, 276] width 9 height 13
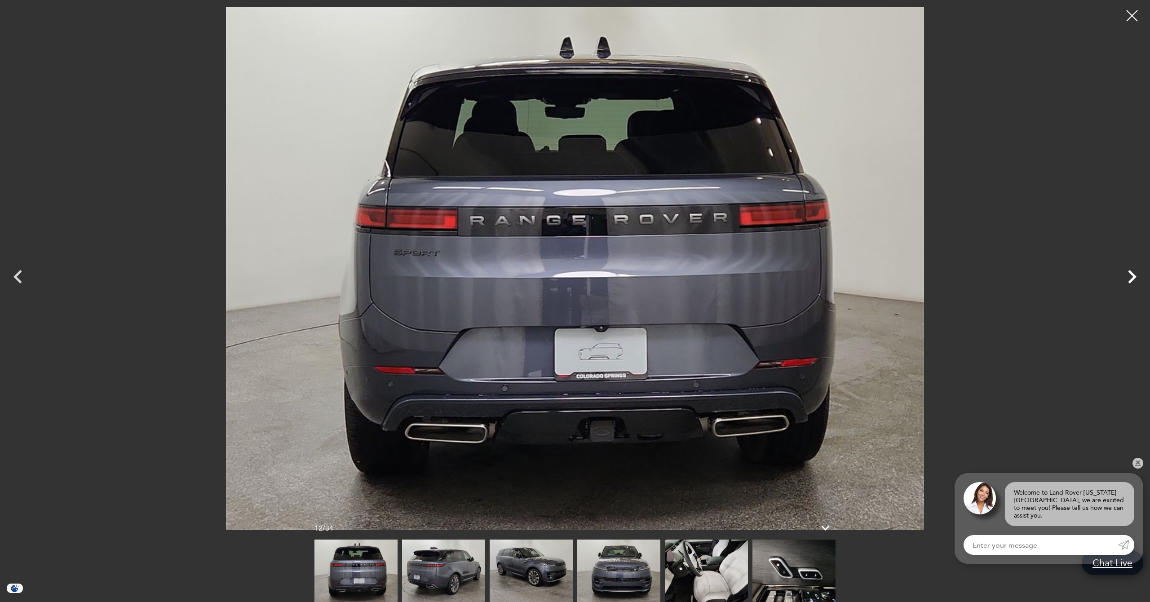
click at [1132, 279] on icon "Next" at bounding box center [1132, 276] width 9 height 13
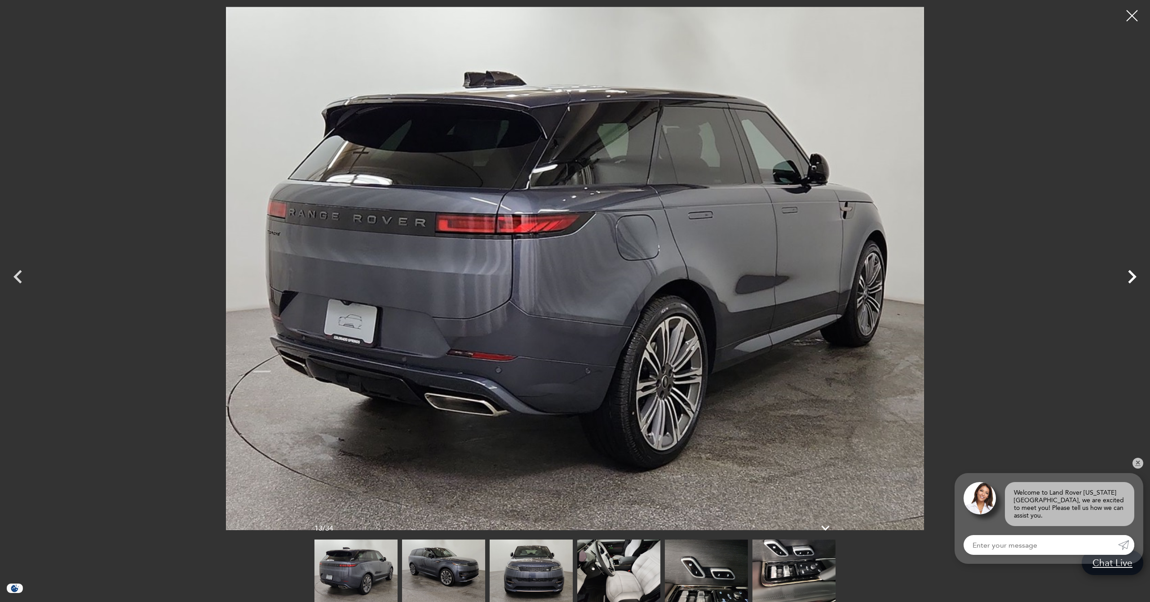
click at [1132, 279] on icon "Next" at bounding box center [1132, 276] width 9 height 13
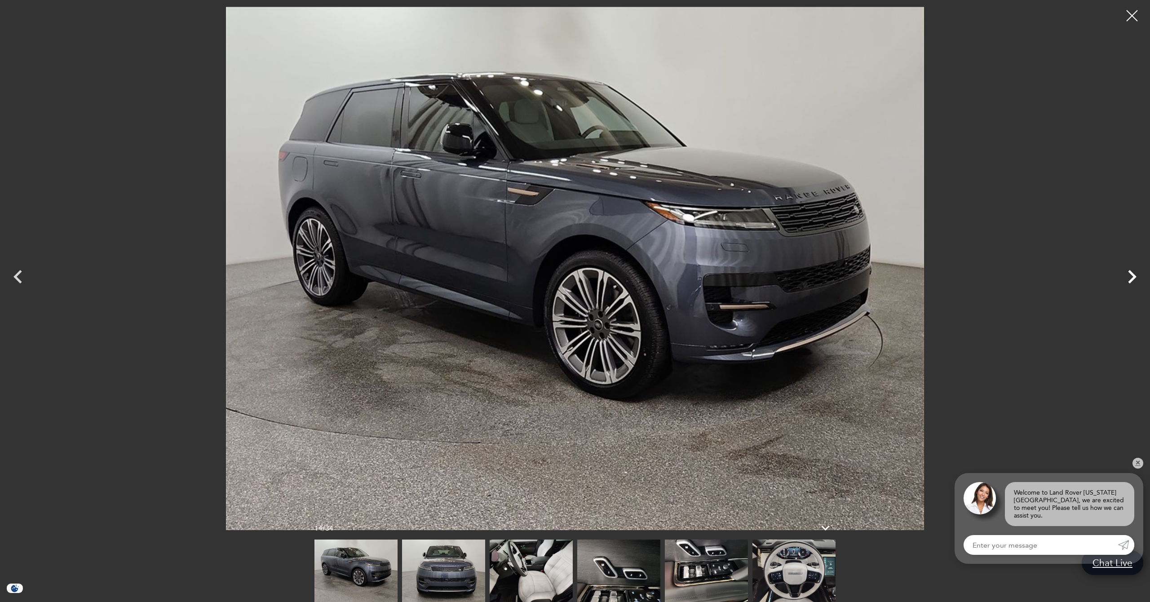
click at [1132, 279] on icon "Next" at bounding box center [1132, 276] width 9 height 13
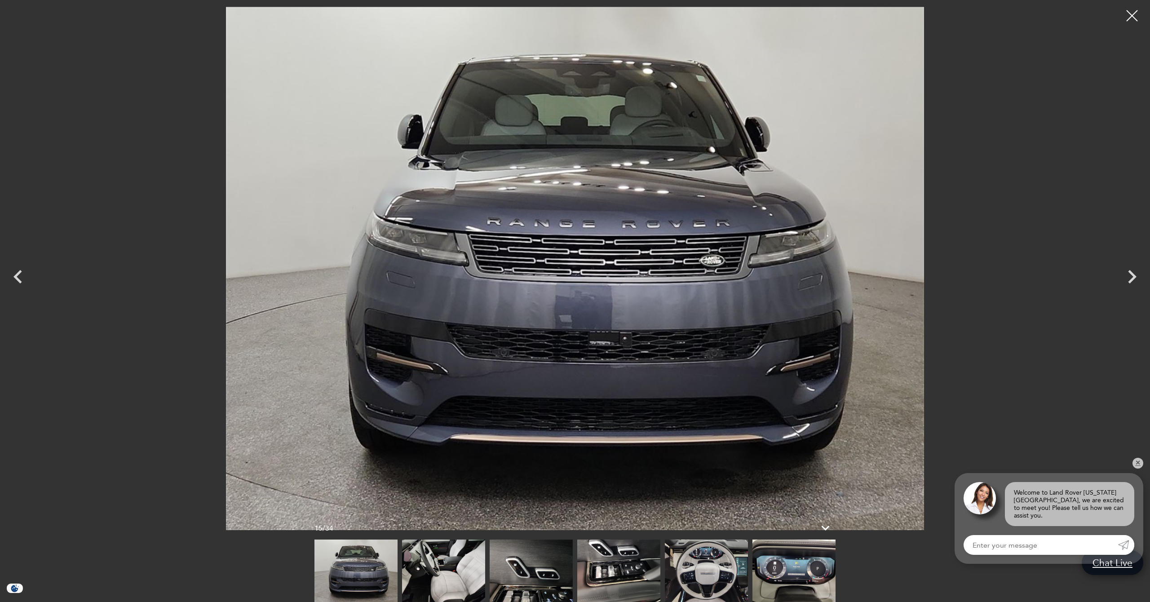
scroll to position [127, 0]
click at [1134, 275] on icon "Next" at bounding box center [1132, 276] width 9 height 13
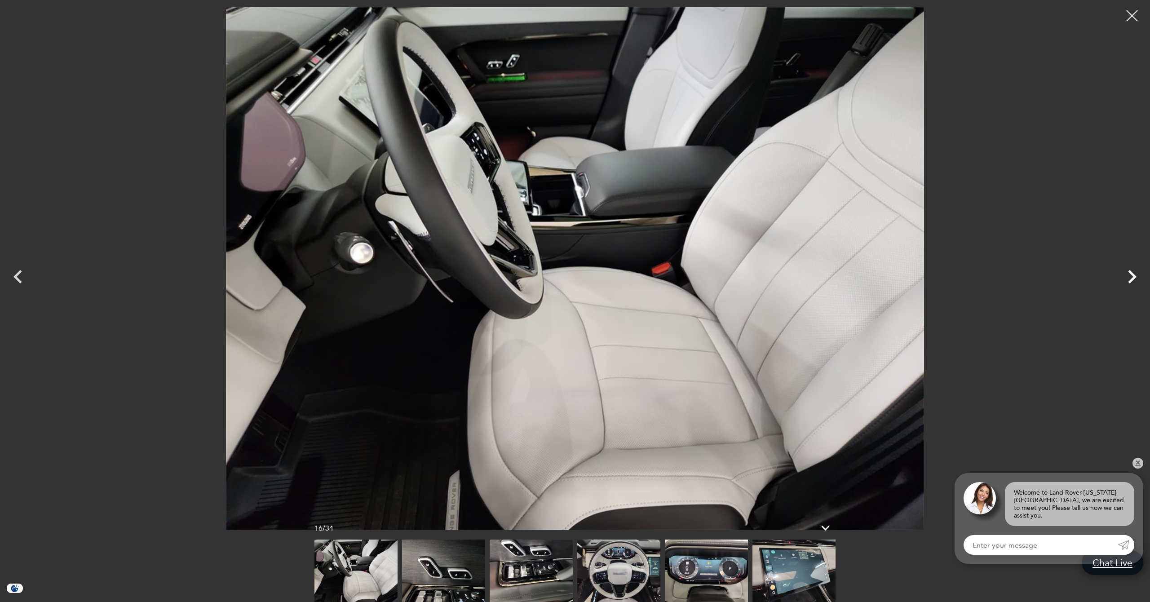
click at [1134, 275] on icon "Next" at bounding box center [1132, 276] width 9 height 13
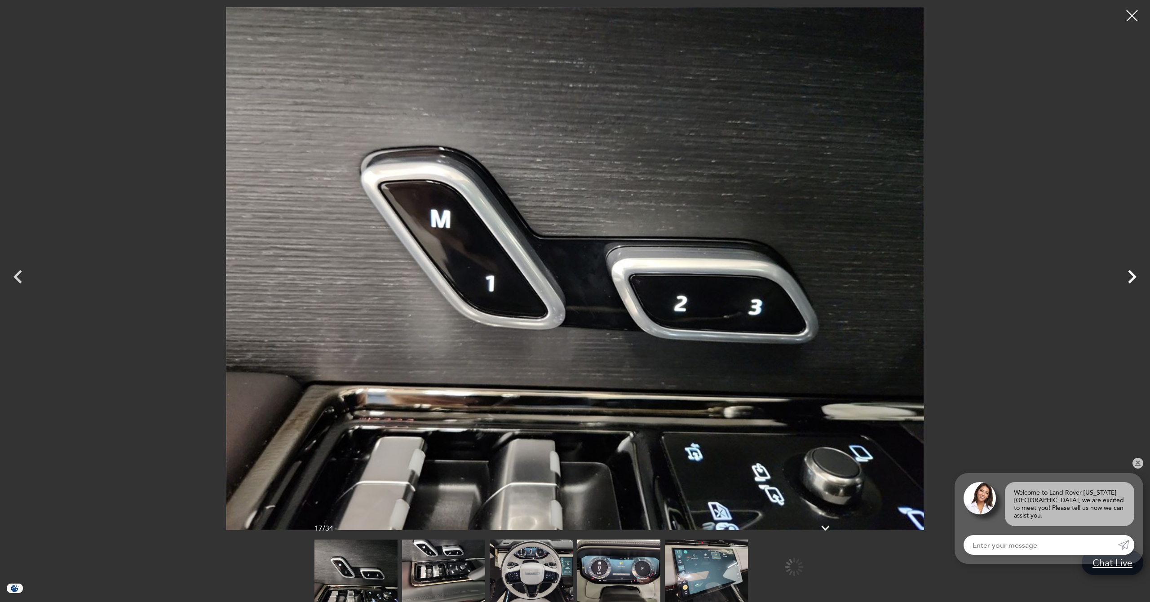
click at [1134, 275] on icon "Next" at bounding box center [1132, 276] width 9 height 13
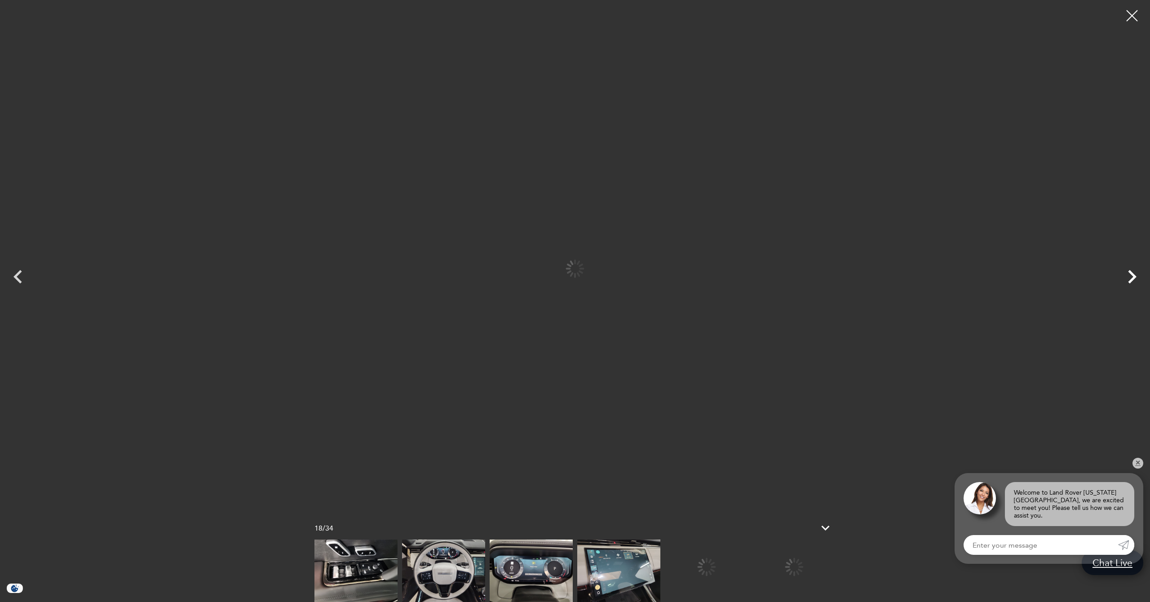
click at [1134, 275] on icon "Next" at bounding box center [1132, 276] width 9 height 13
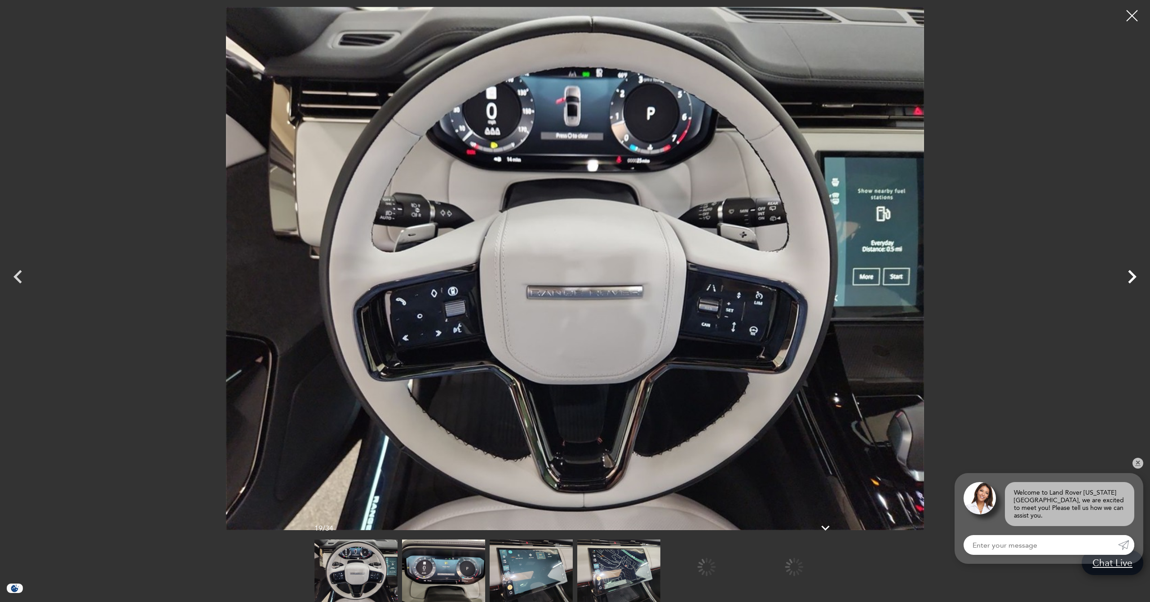
click at [1134, 275] on icon "Next" at bounding box center [1132, 276] width 9 height 13
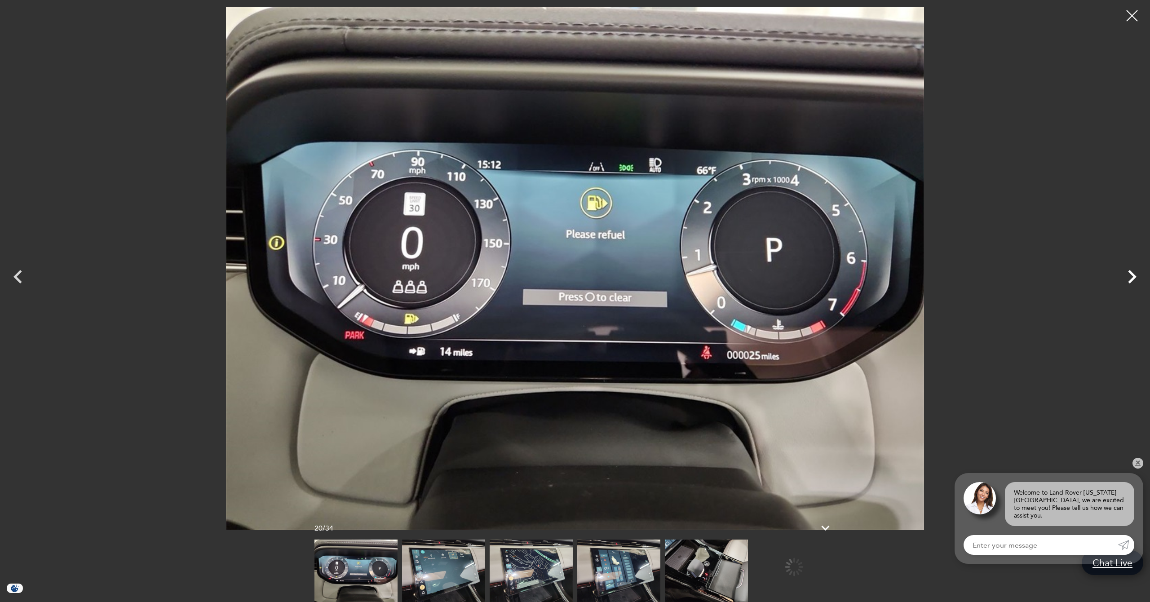
click at [1134, 275] on icon "Next" at bounding box center [1132, 276] width 9 height 13
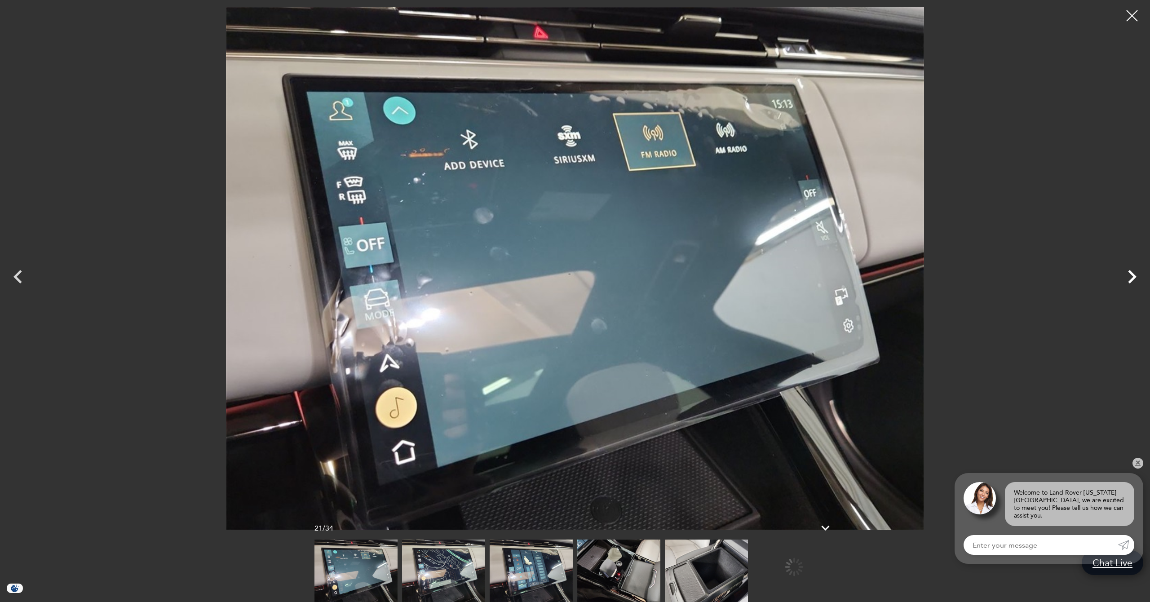
click at [1134, 275] on icon "Next" at bounding box center [1132, 276] width 9 height 13
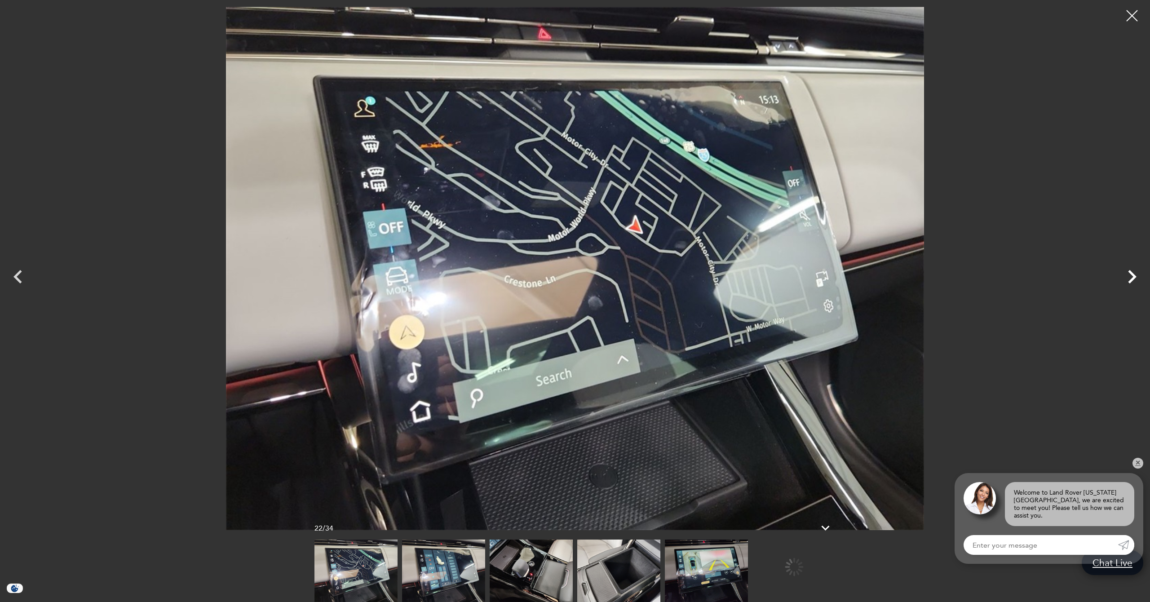
click at [1134, 275] on icon "Next" at bounding box center [1132, 276] width 9 height 13
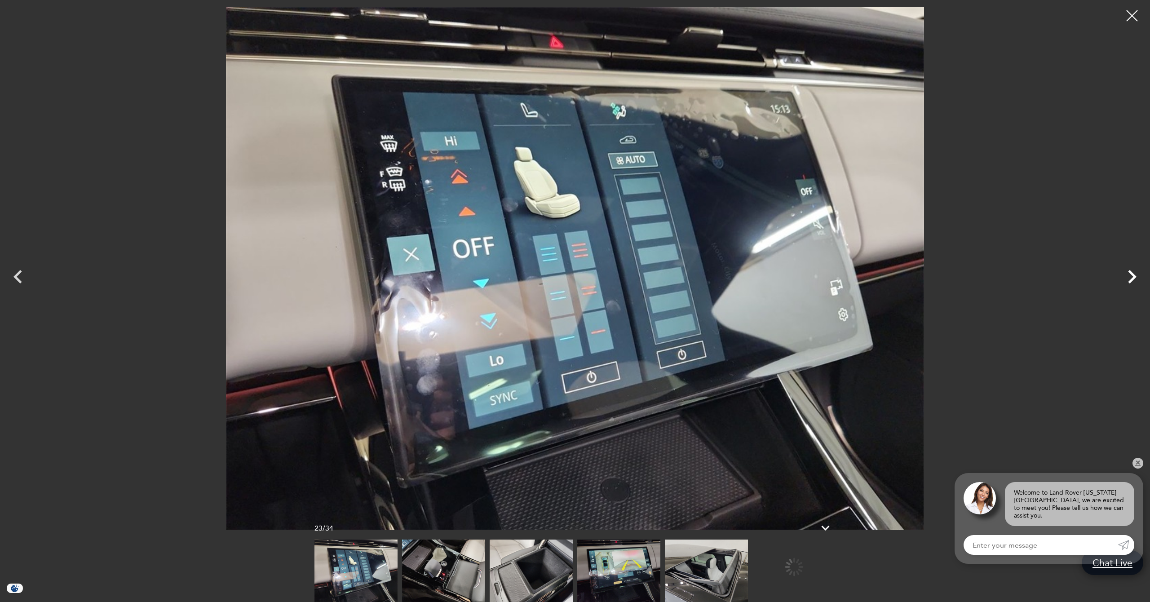
click at [1134, 275] on icon "Next" at bounding box center [1132, 276] width 9 height 13
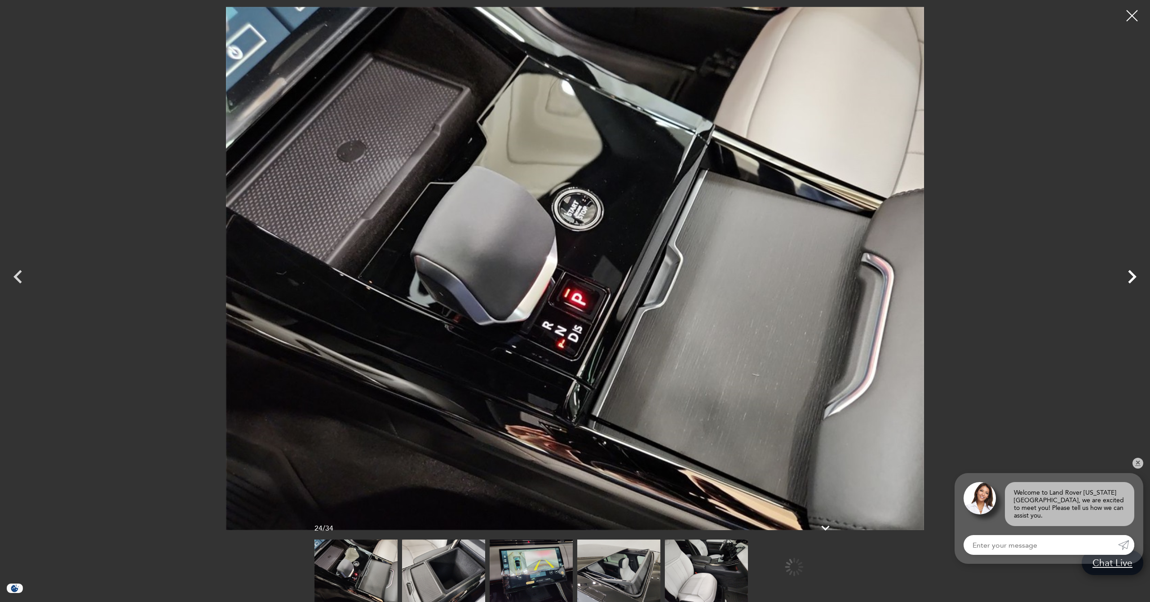
click at [1134, 275] on icon "Next" at bounding box center [1132, 276] width 9 height 13
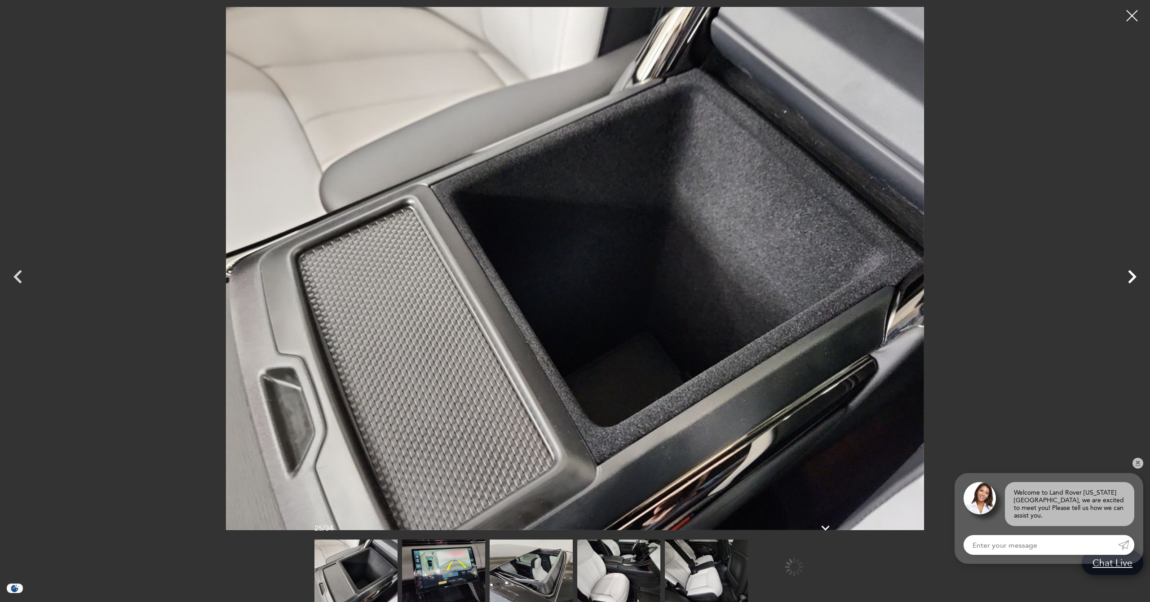
click at [1134, 275] on icon "Next" at bounding box center [1132, 276] width 9 height 13
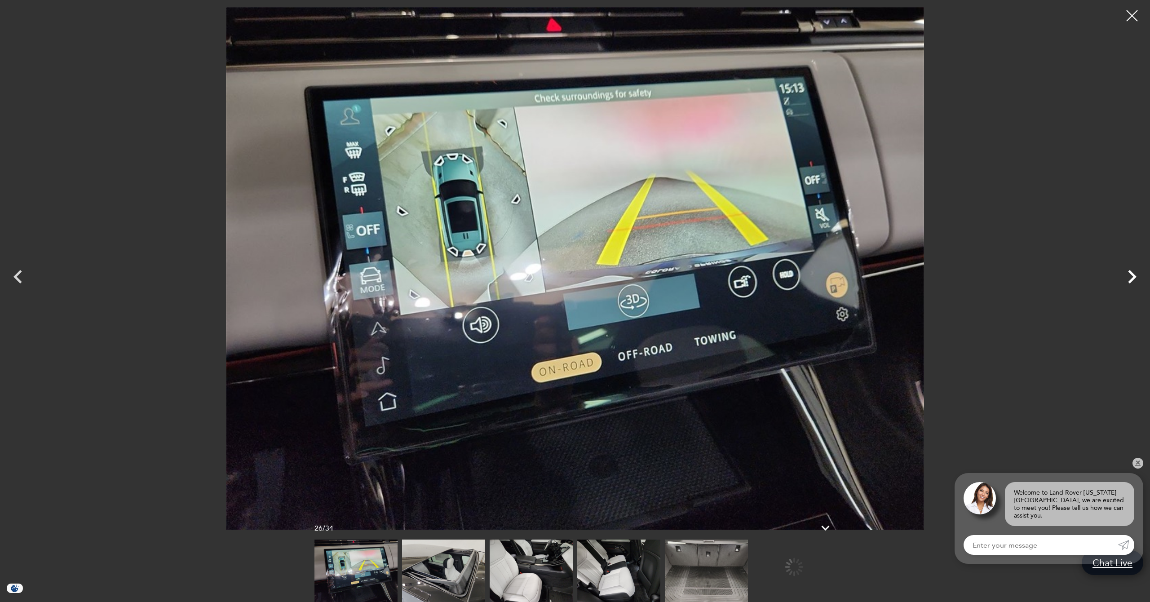
click at [1134, 275] on icon "Next" at bounding box center [1132, 276] width 9 height 13
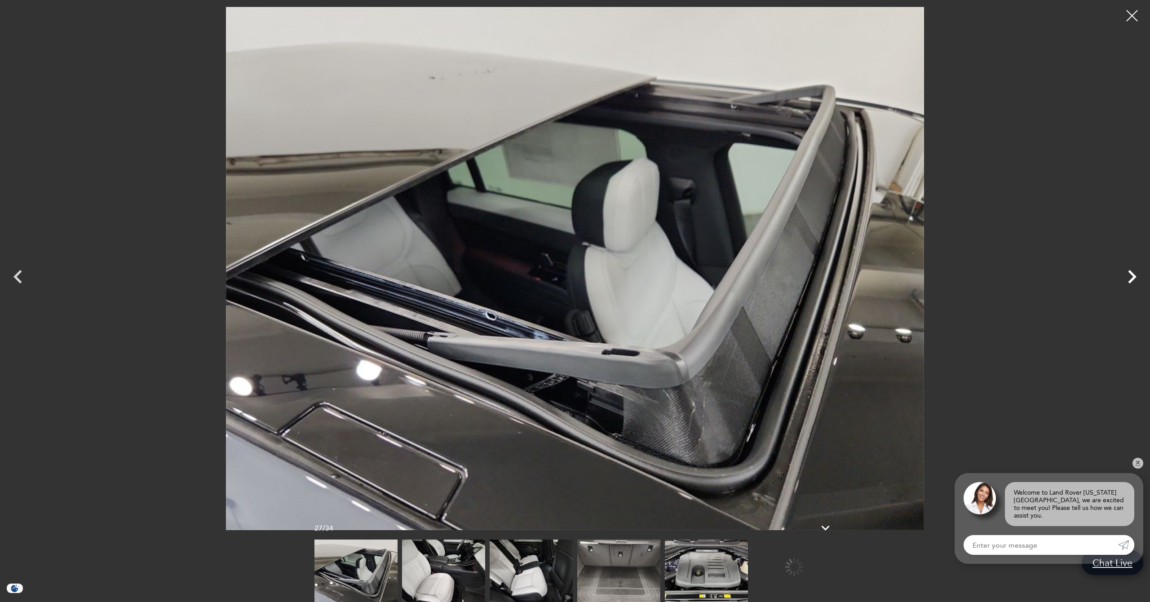
click at [1134, 275] on icon "Next" at bounding box center [1132, 276] width 9 height 13
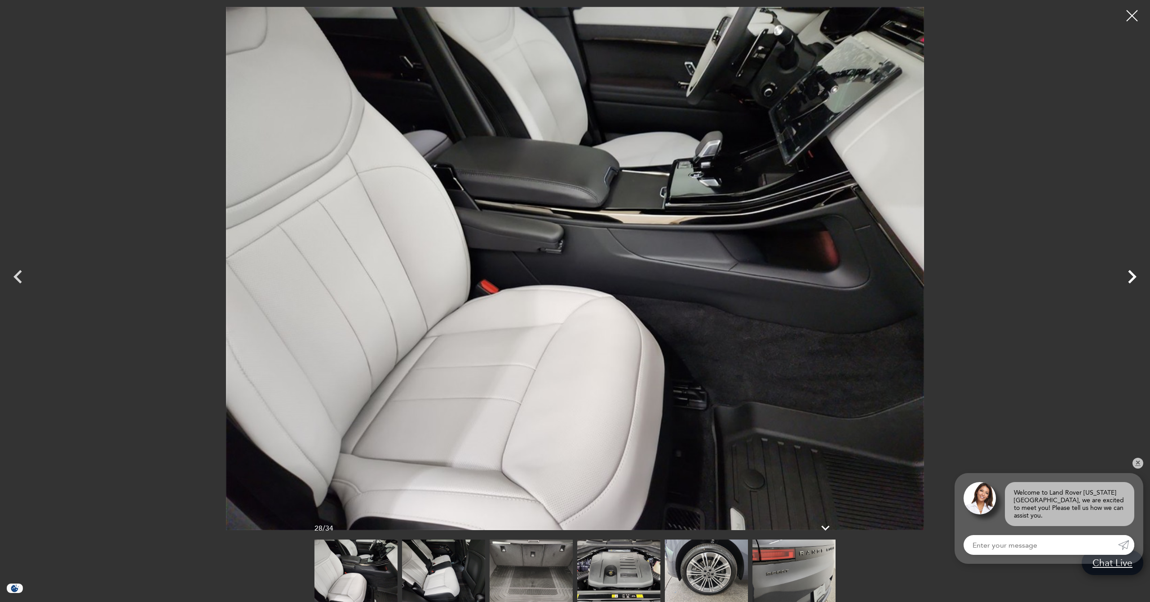
click at [1134, 275] on icon "Next" at bounding box center [1132, 276] width 9 height 13
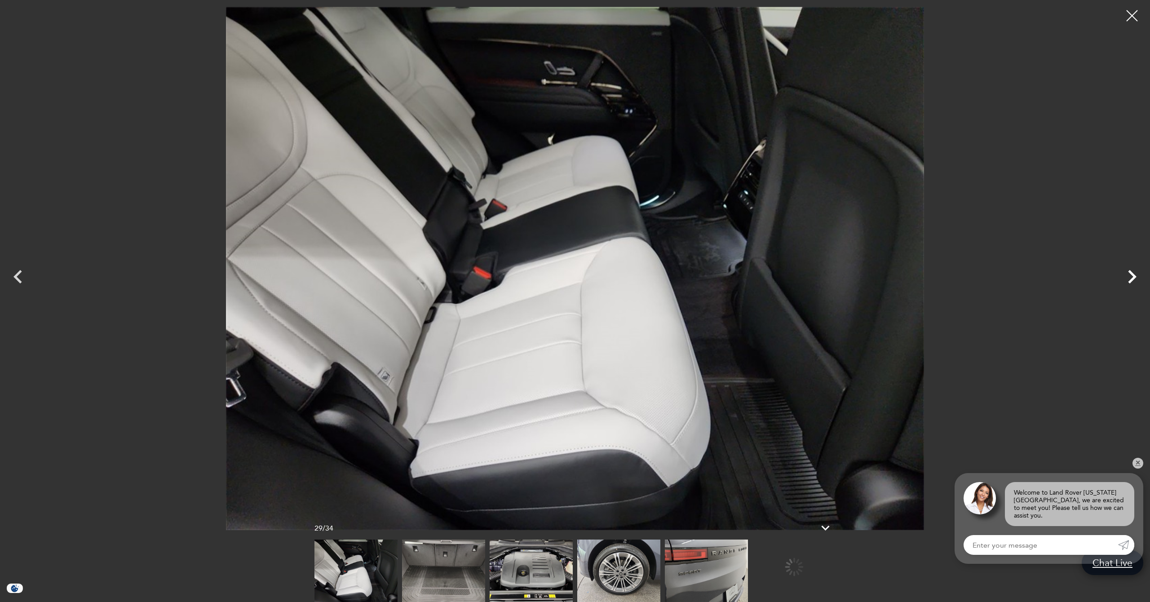
click at [1134, 275] on icon "Next" at bounding box center [1132, 276] width 9 height 13
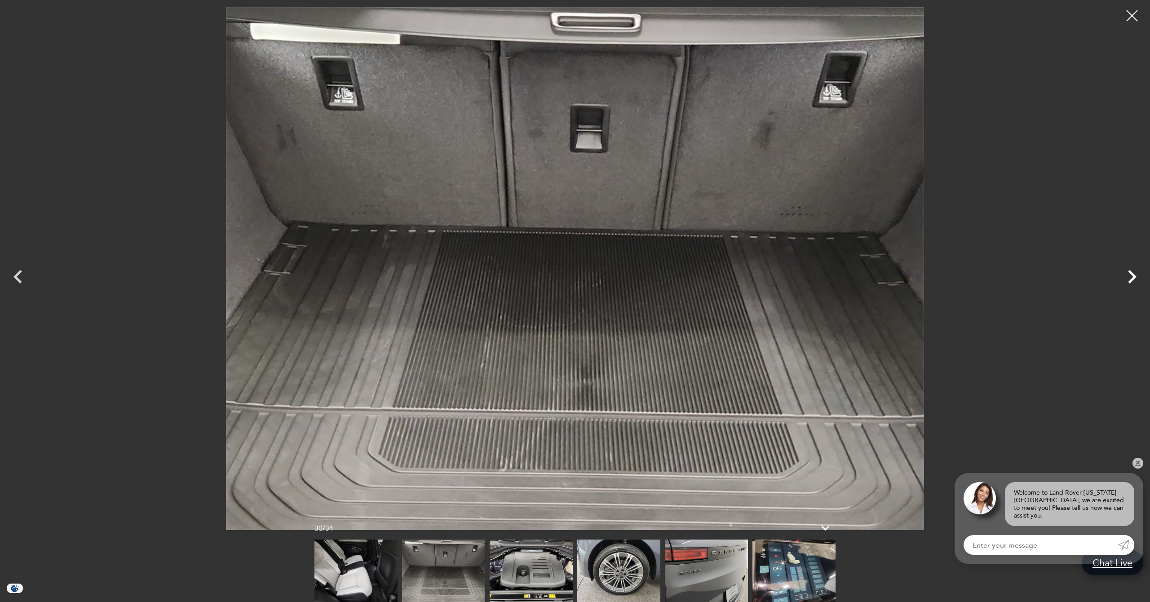
click at [1134, 275] on icon "Next" at bounding box center [1132, 276] width 9 height 13
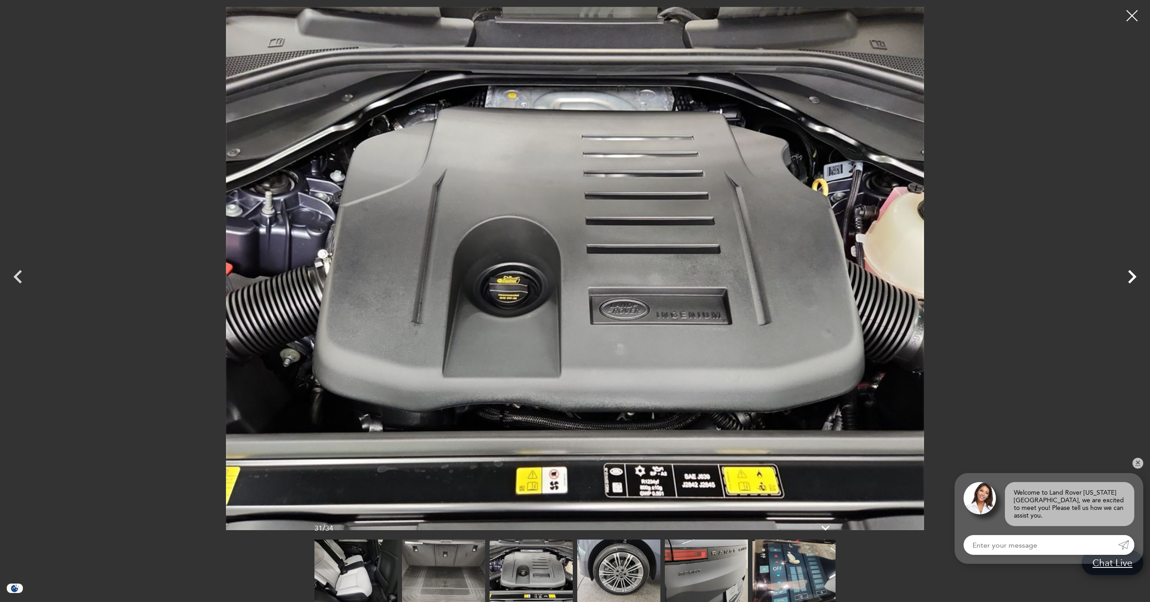
click at [1134, 275] on icon "Next" at bounding box center [1132, 276] width 9 height 13
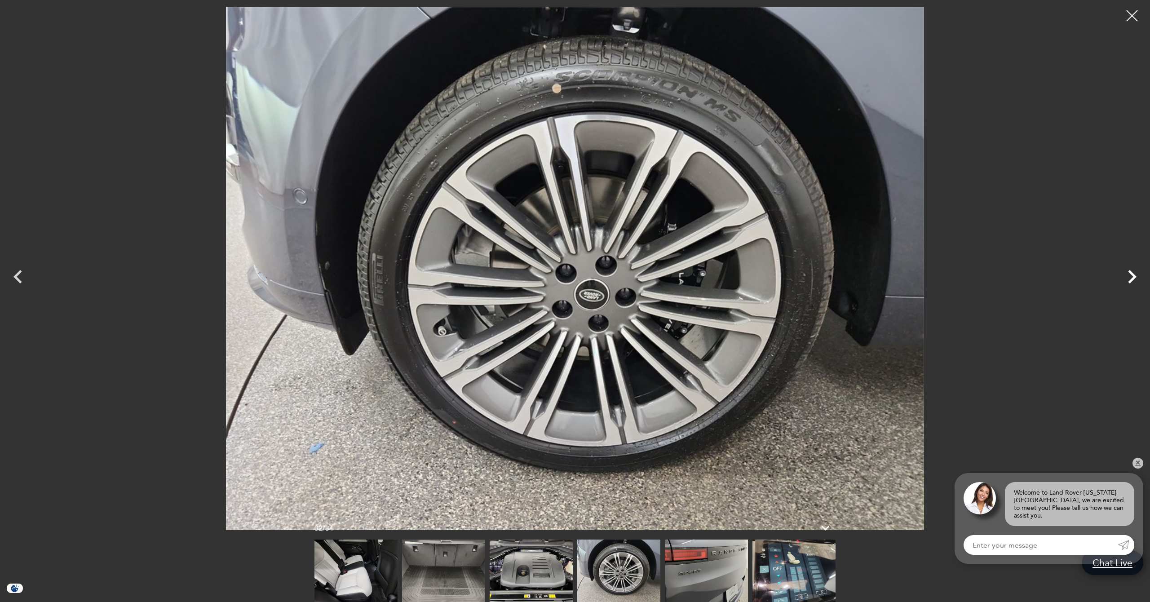
click at [1134, 275] on icon "Next" at bounding box center [1132, 276] width 9 height 13
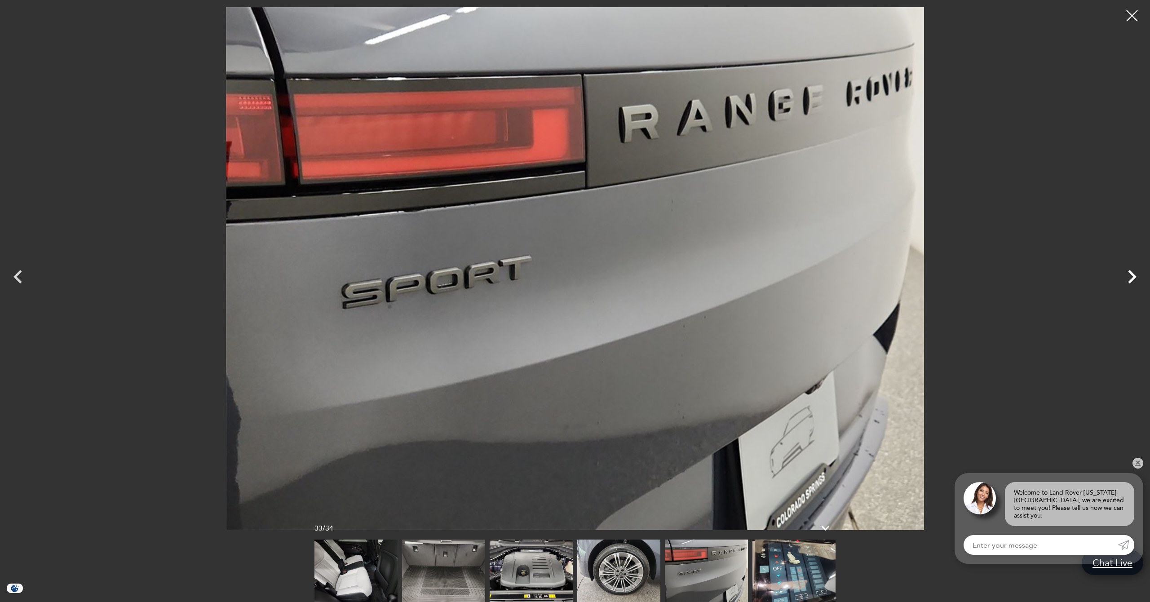
click at [1134, 275] on icon "Next" at bounding box center [1132, 276] width 9 height 13
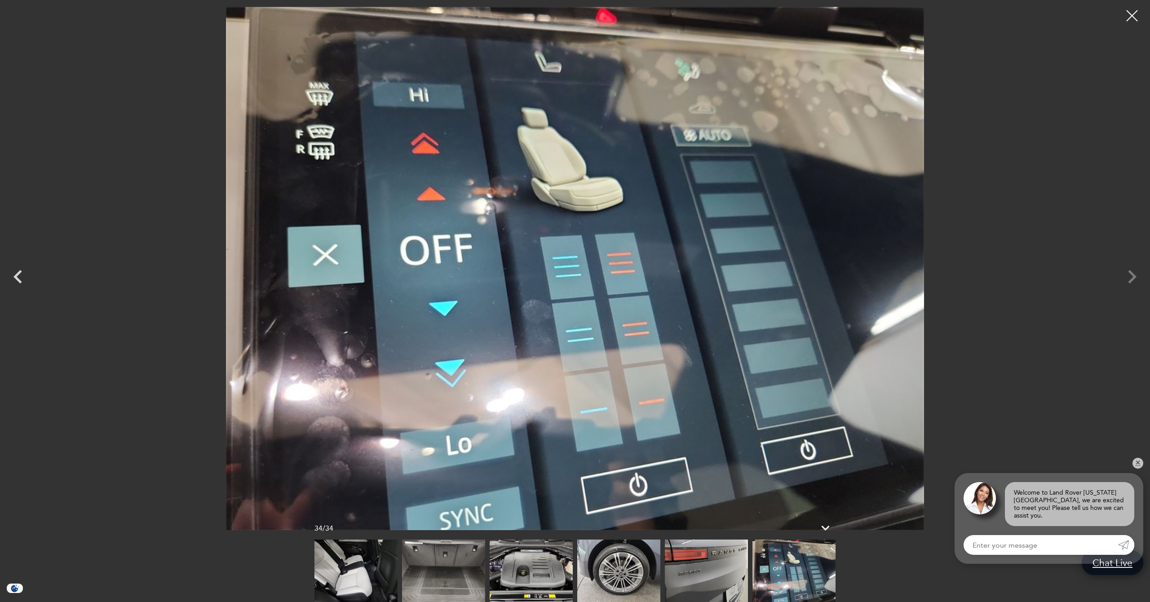
click at [1134, 275] on div at bounding box center [575, 268] width 1150 height 523
click at [20, 277] on icon "Previous" at bounding box center [17, 276] width 27 height 27
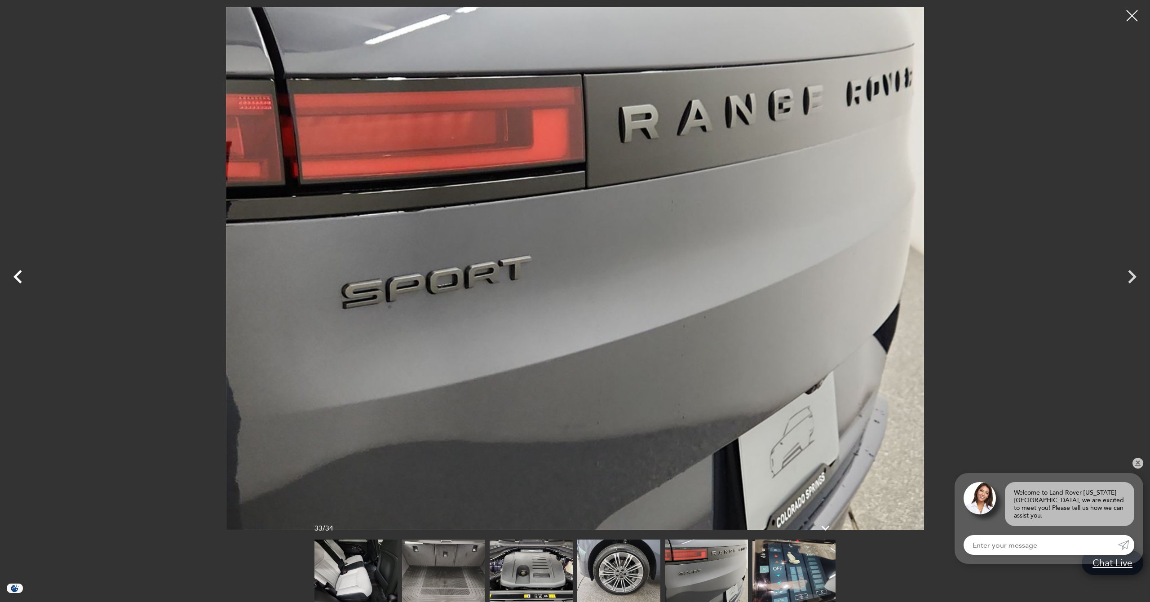
click at [20, 277] on icon "Previous" at bounding box center [17, 276] width 27 height 27
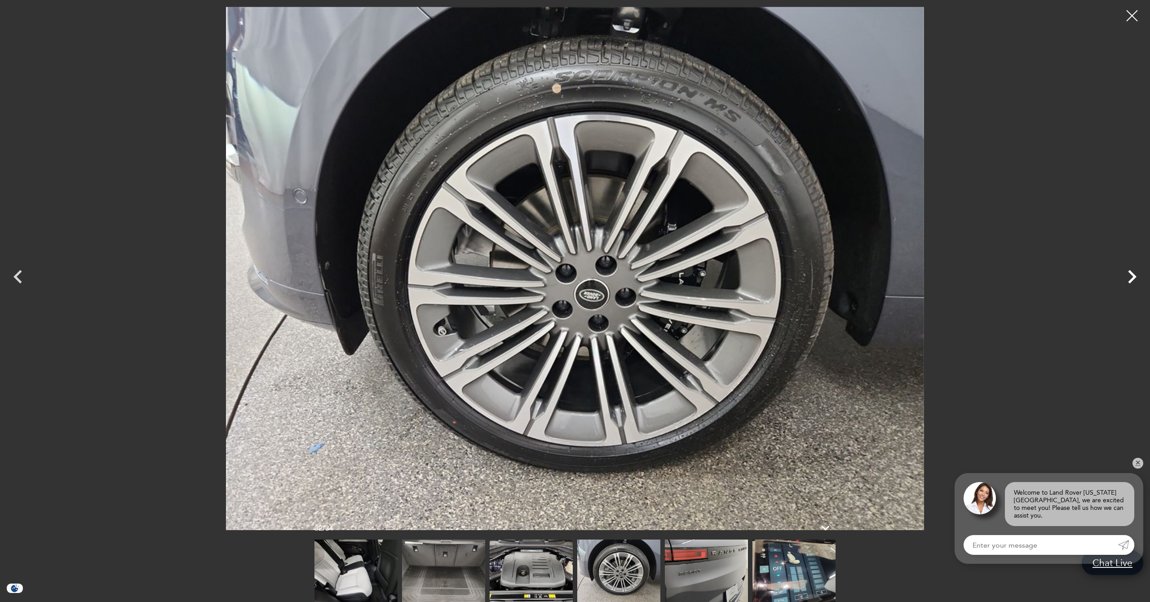
click at [1133, 271] on icon "Next" at bounding box center [1132, 276] width 27 height 27
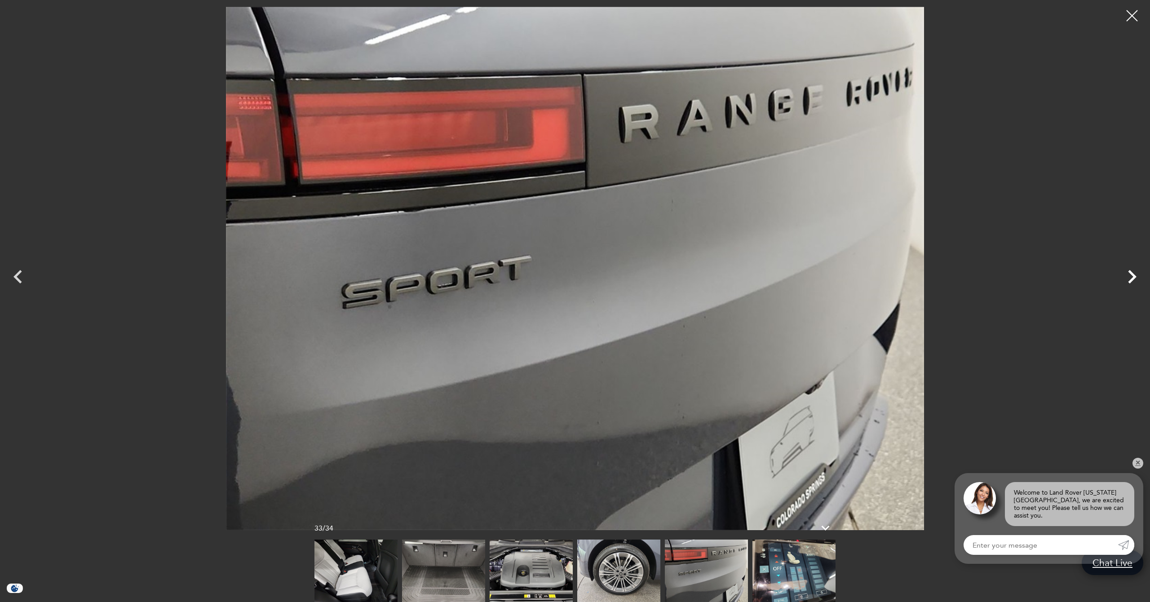
click at [1132, 271] on icon "Next" at bounding box center [1132, 276] width 27 height 27
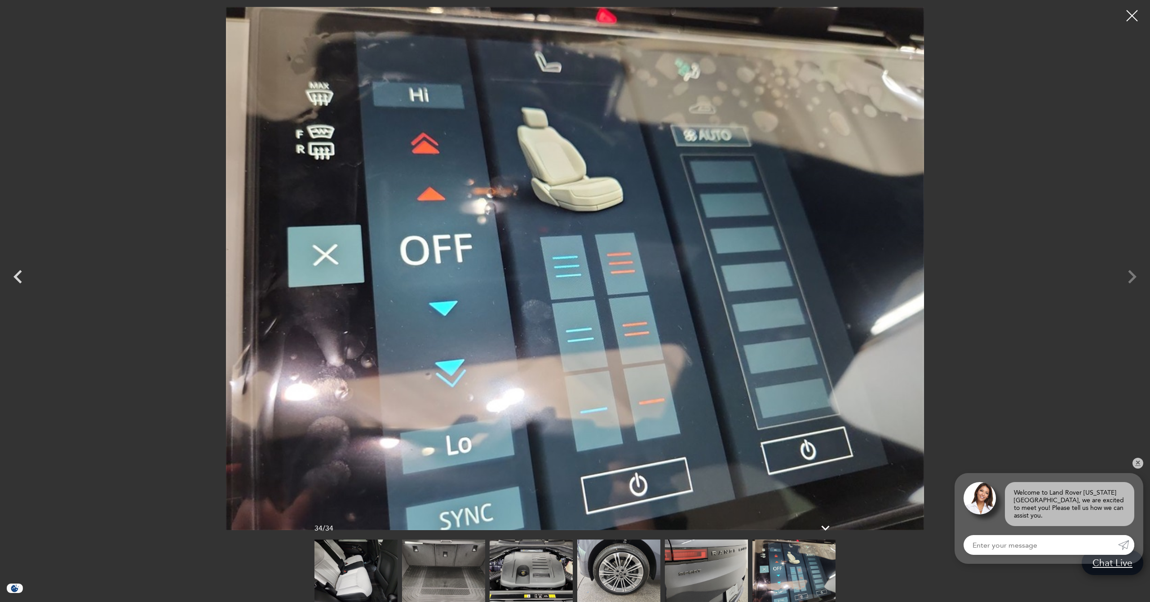
click at [1105, 271] on img at bounding box center [575, 268] width 1060 height 523
click at [1132, 271] on div at bounding box center [575, 268] width 1150 height 523
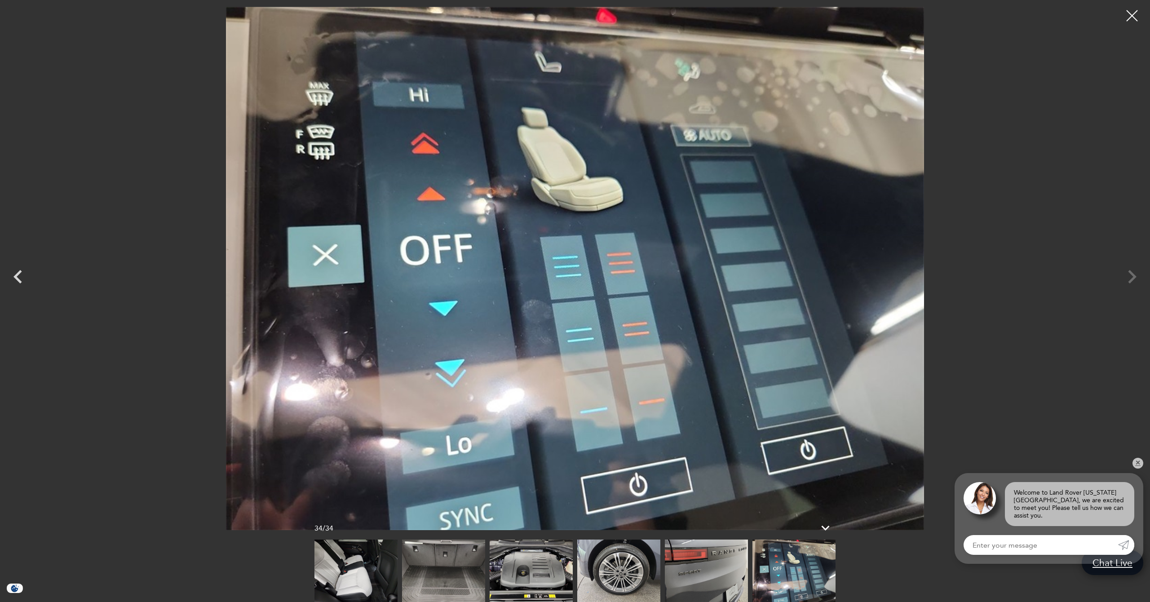
click at [1133, 276] on div at bounding box center [575, 268] width 1150 height 523
click at [1129, 16] on div at bounding box center [1132, 16] width 24 height 24
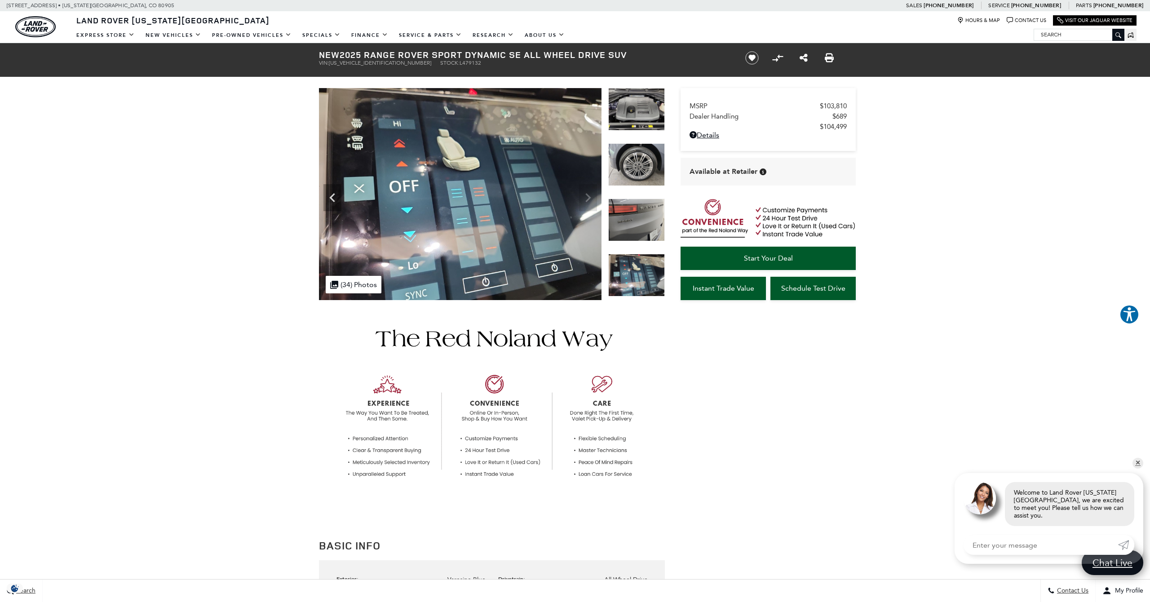
scroll to position [0, 0]
click at [711, 139] on link "Details New 2025 Range Rover Sport Dynamic SE All Wheel Drive SUV" at bounding box center [768, 135] width 157 height 9
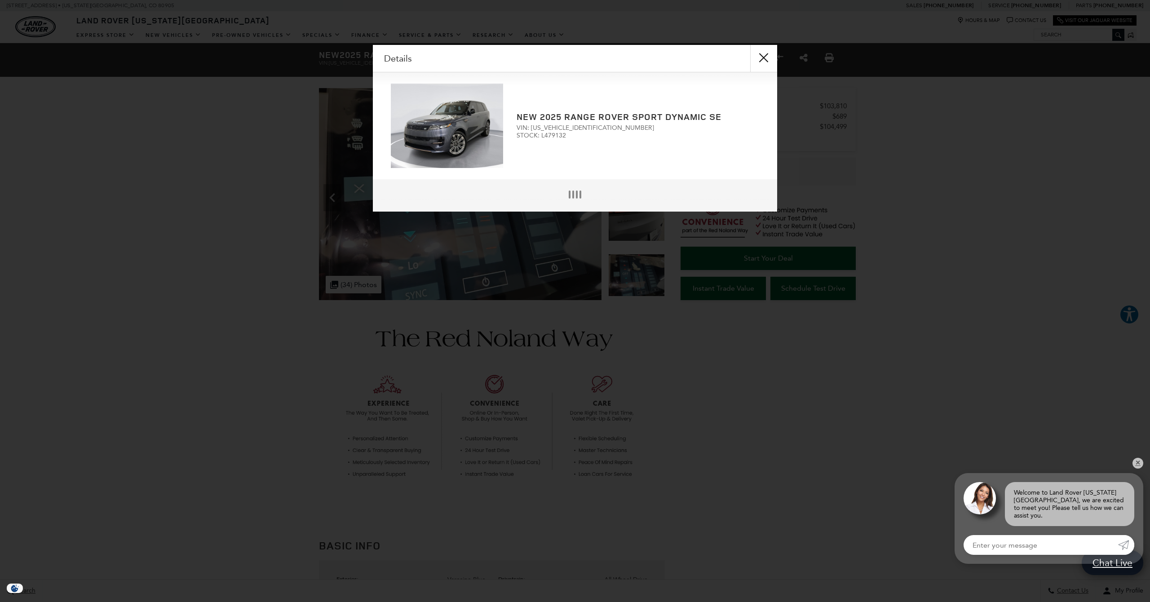
scroll to position [2, 0]
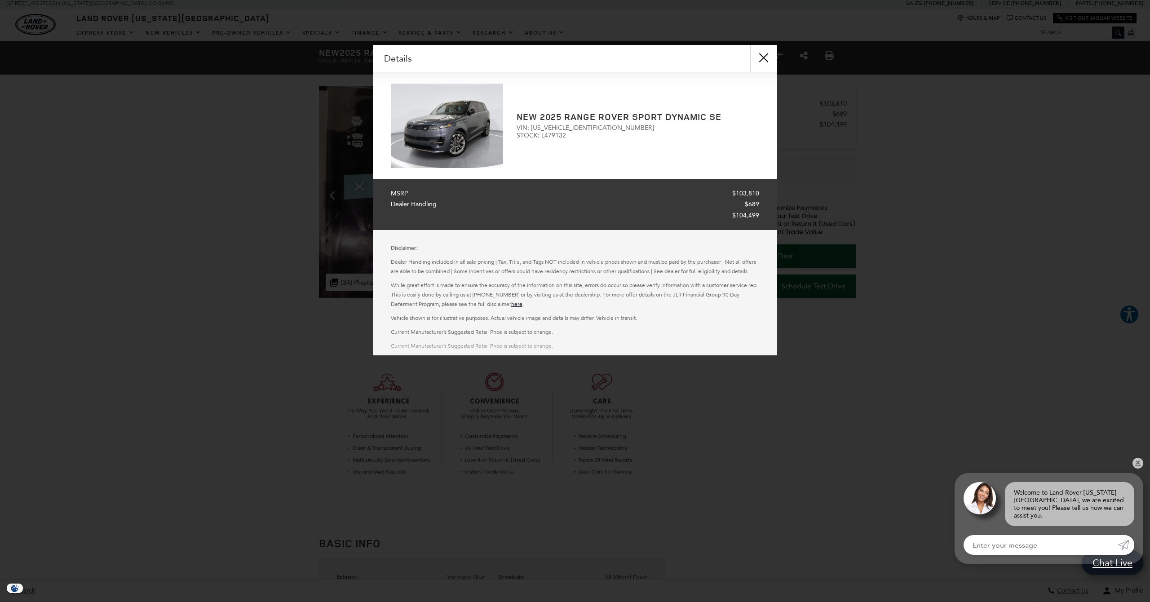
click at [762, 56] on button "close" at bounding box center [763, 58] width 27 height 27
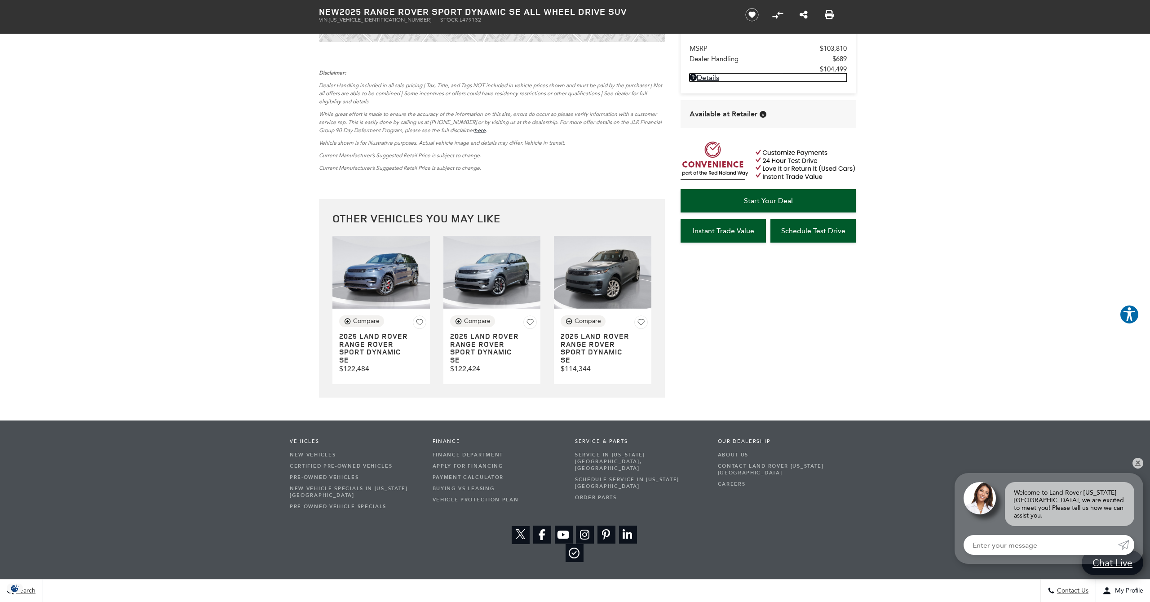
scroll to position [2208, 0]
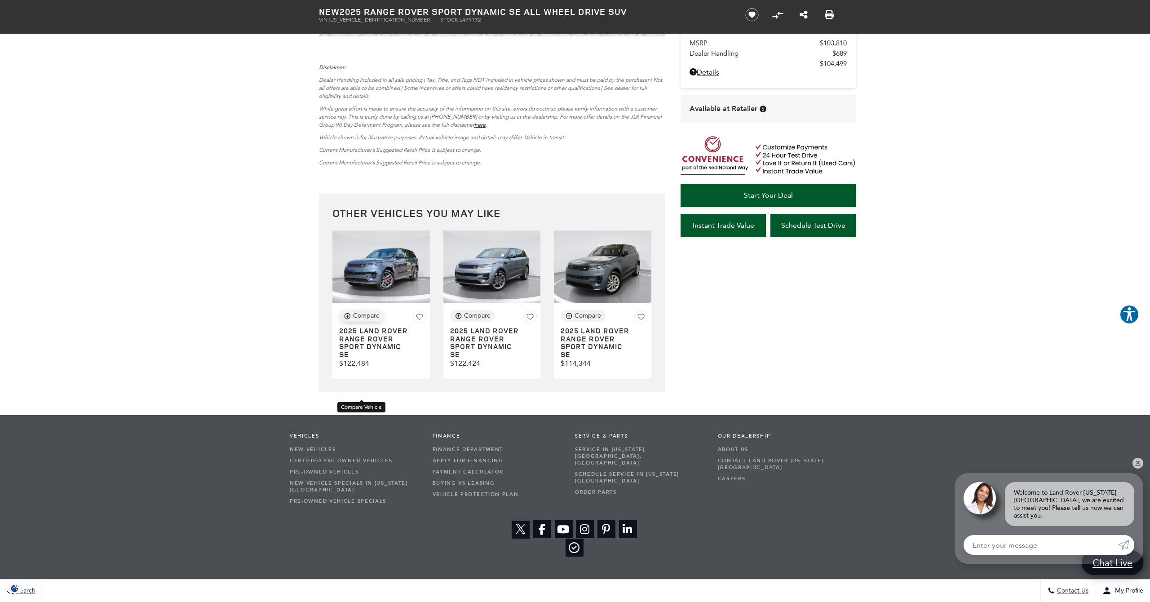
click at [355, 320] on div "Compare" at bounding box center [366, 316] width 27 height 8
click at [348, 320] on icon at bounding box center [348, 316] width 8 height 8
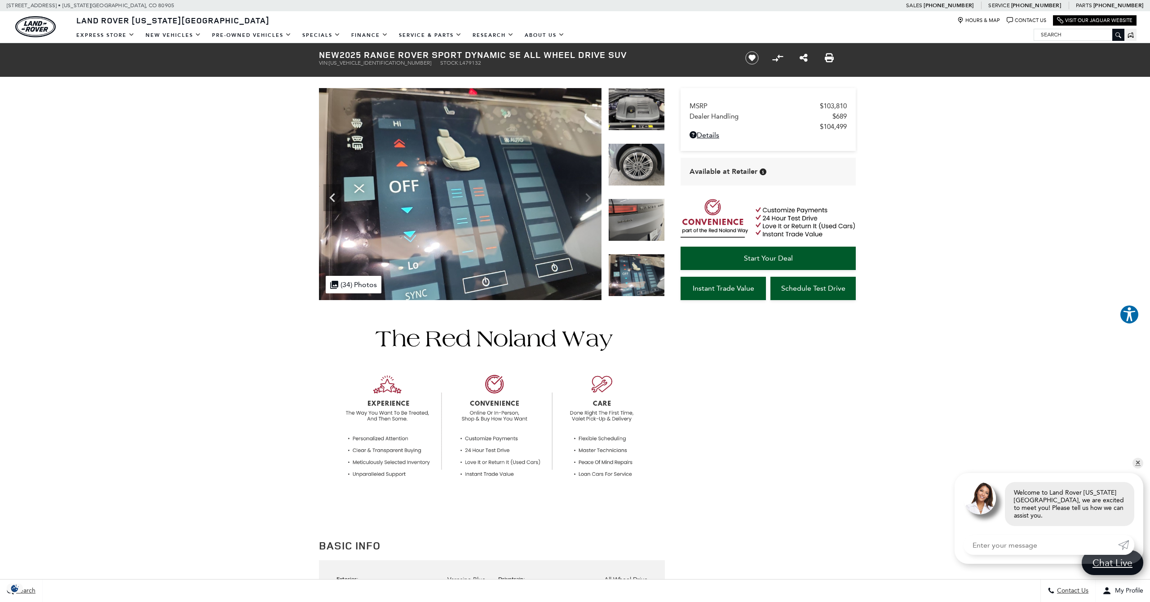
scroll to position [0, 0]
drag, startPoint x: 382, startPoint y: 64, endPoint x: 349, endPoint y: 67, distance: 33.4
click at [332, 66] on ul "VIN: [US_VEHICLE_IDENTIFICATION_NUMBER] Stock: L479132" at bounding box center [524, 63] width 411 height 6
copy li "VIN: [US_VEHICLE_IDENTIFICATION_NUMBER]"
click at [643, 161] on img at bounding box center [636, 164] width 57 height 43
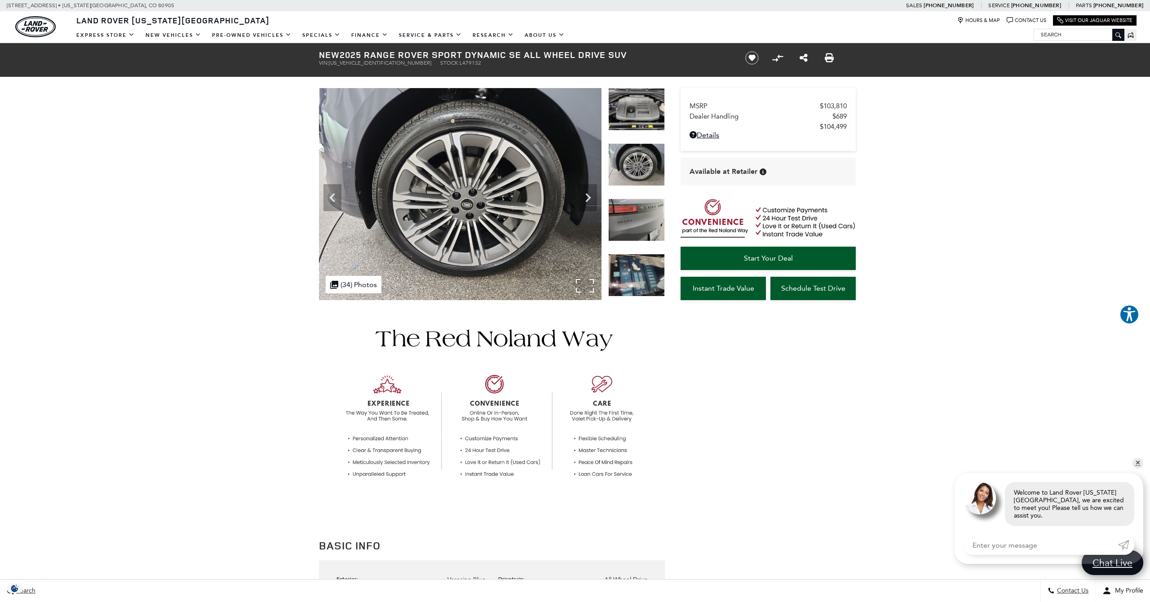
click at [345, 284] on div ".cls-1, .cls-3 { fill: #c50033; } .cls-1 { clip-rule: evenodd; } .cls-2 { clip-…" at bounding box center [354, 285] width 56 height 18
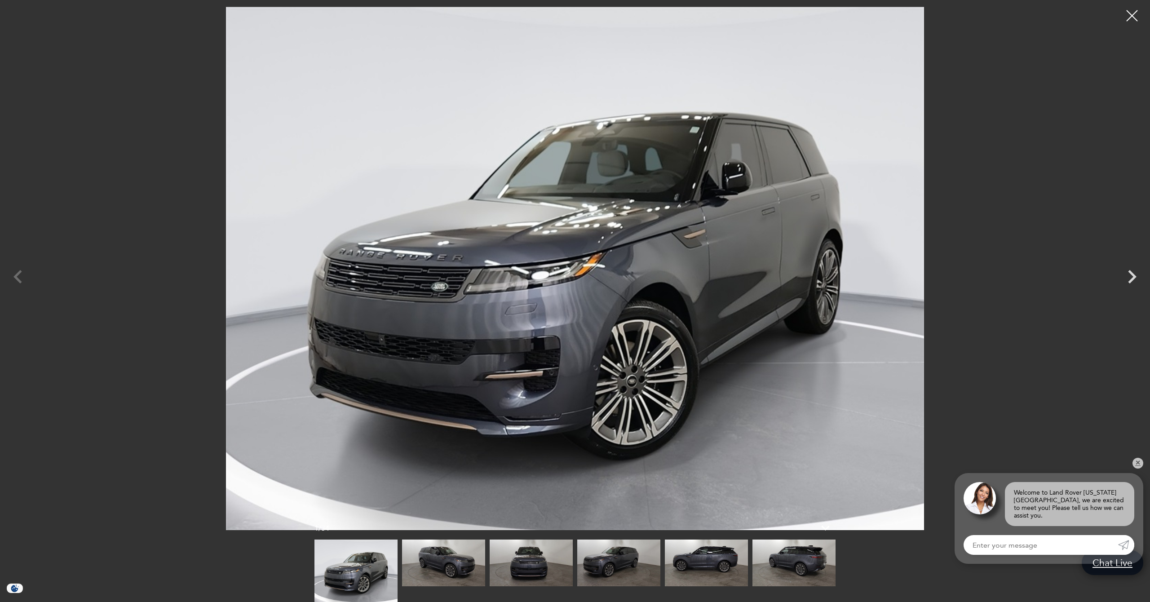
scroll to position [1, 0]
click at [17, 275] on div at bounding box center [575, 268] width 1150 height 523
click at [18, 274] on div at bounding box center [575, 268] width 1150 height 523
click at [436, 561] on img at bounding box center [443, 563] width 83 height 47
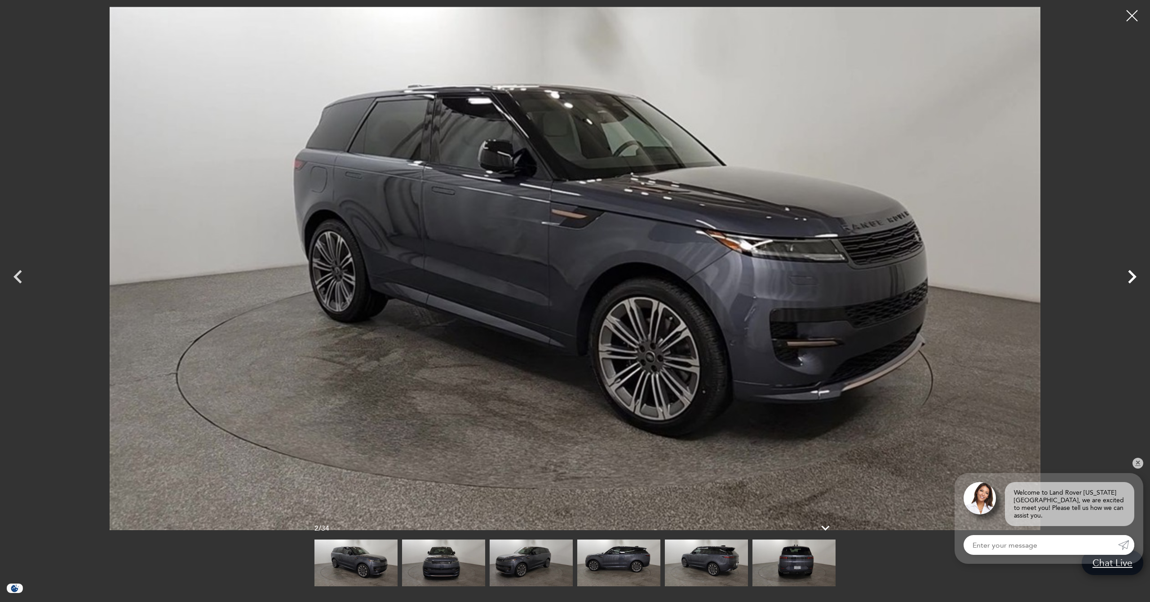
click at [1137, 274] on icon "Next" at bounding box center [1132, 276] width 27 height 27
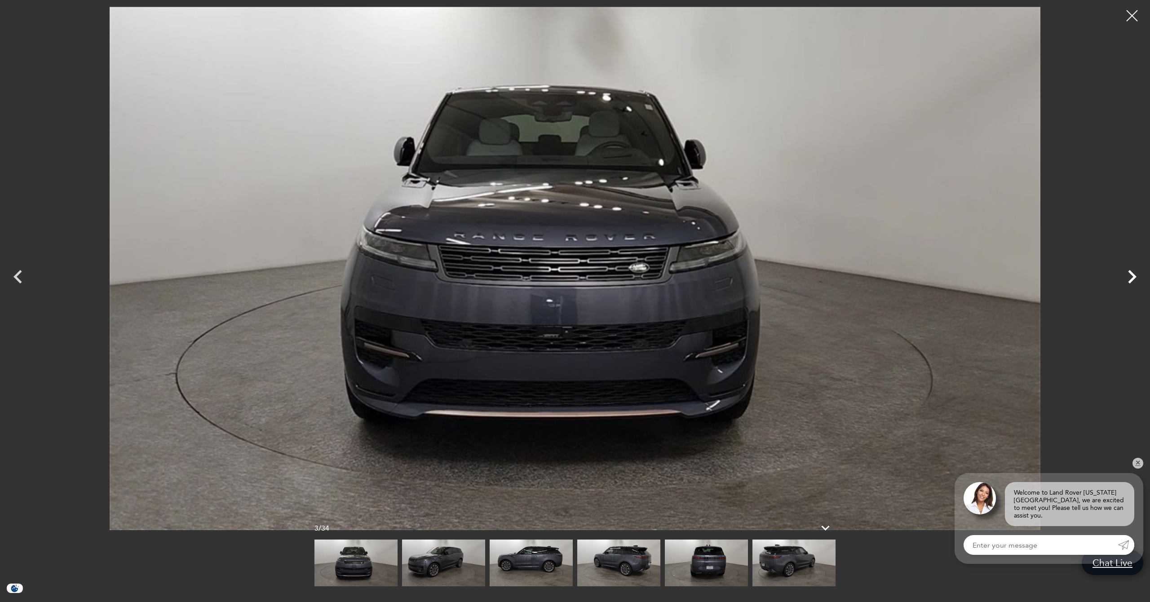
click at [1137, 274] on icon "Next" at bounding box center [1132, 276] width 27 height 27
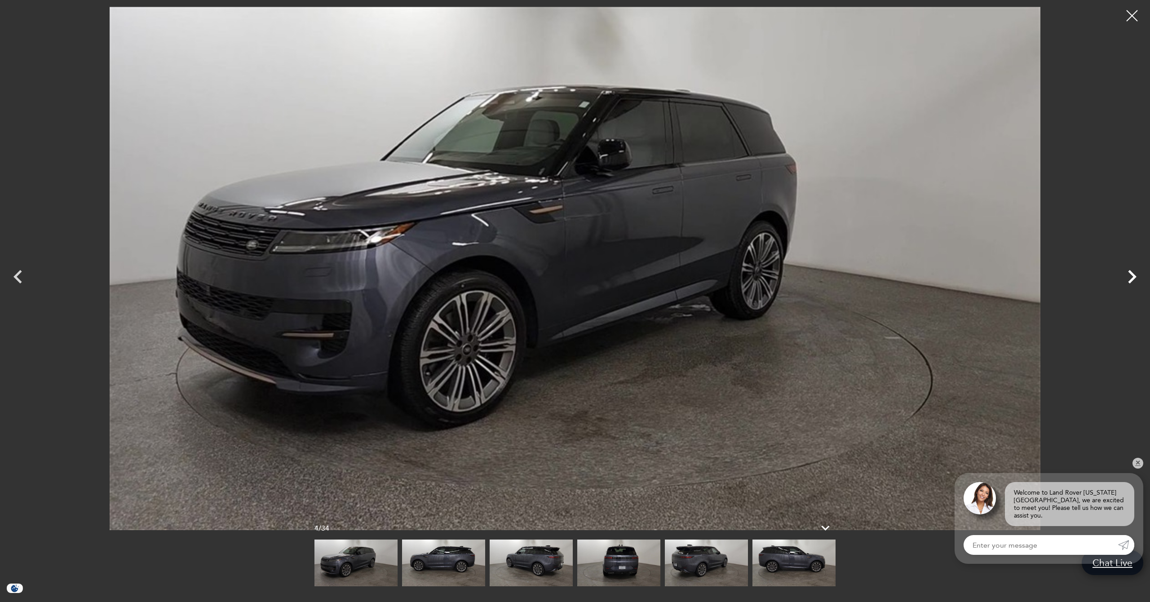
click at [1137, 274] on icon "Next" at bounding box center [1132, 276] width 27 height 27
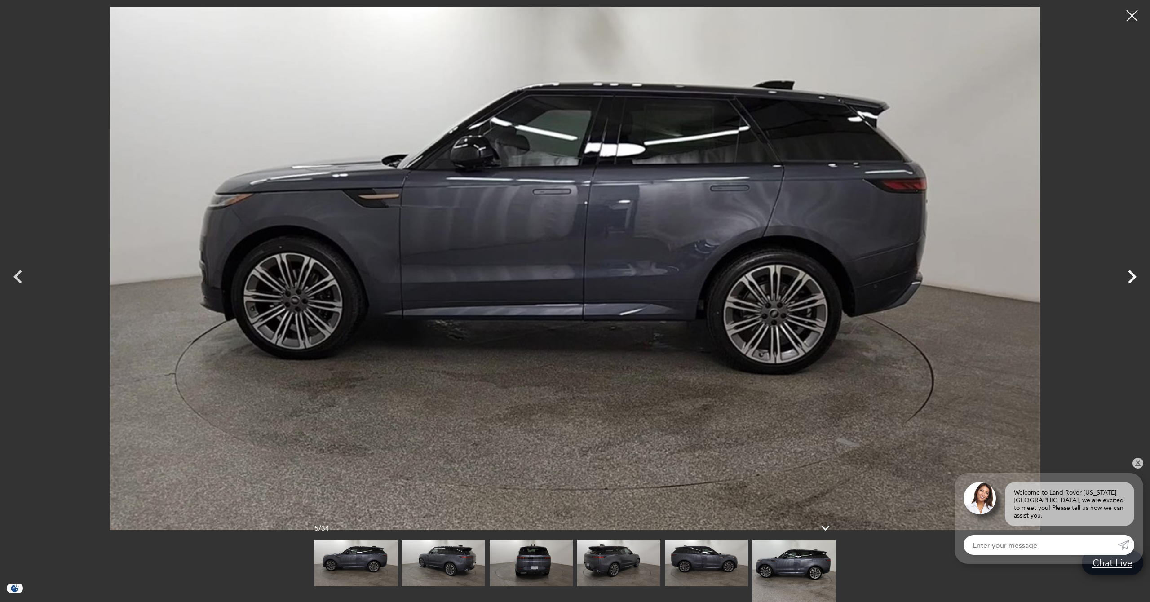
click at [1137, 274] on icon "Next" at bounding box center [1132, 276] width 27 height 27
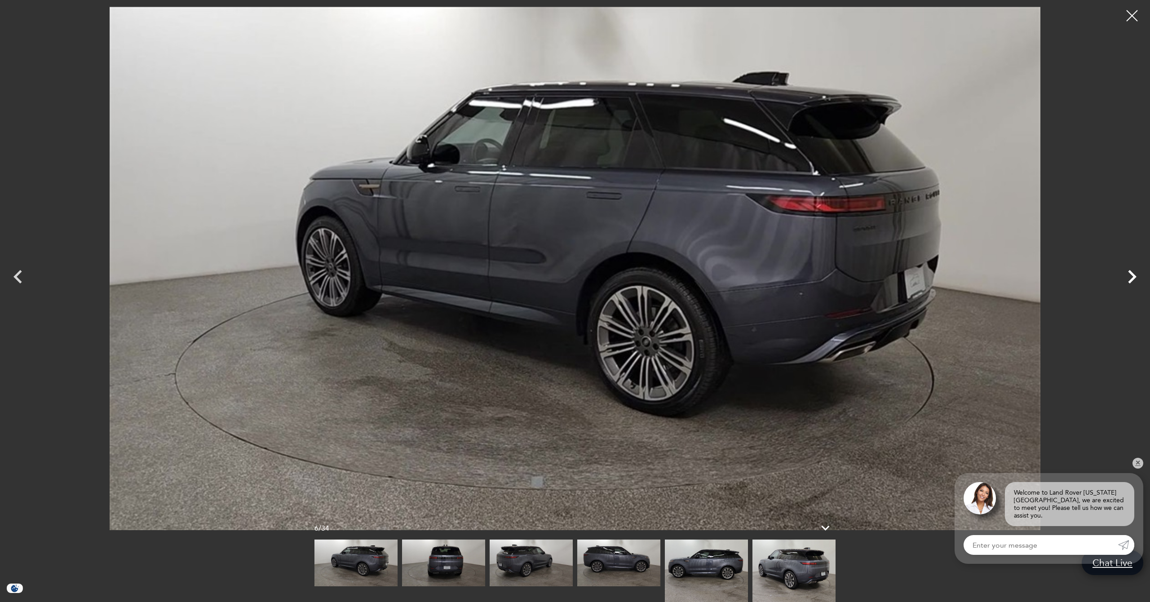
click at [1137, 274] on icon "Next" at bounding box center [1132, 276] width 27 height 27
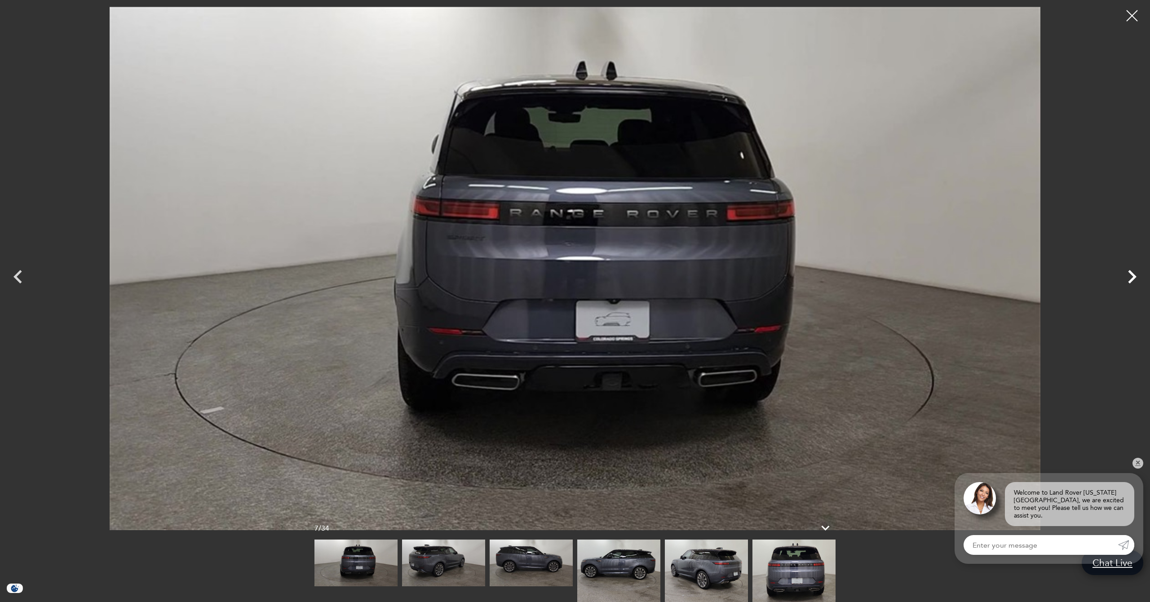
click at [1137, 274] on icon "Next" at bounding box center [1132, 276] width 27 height 27
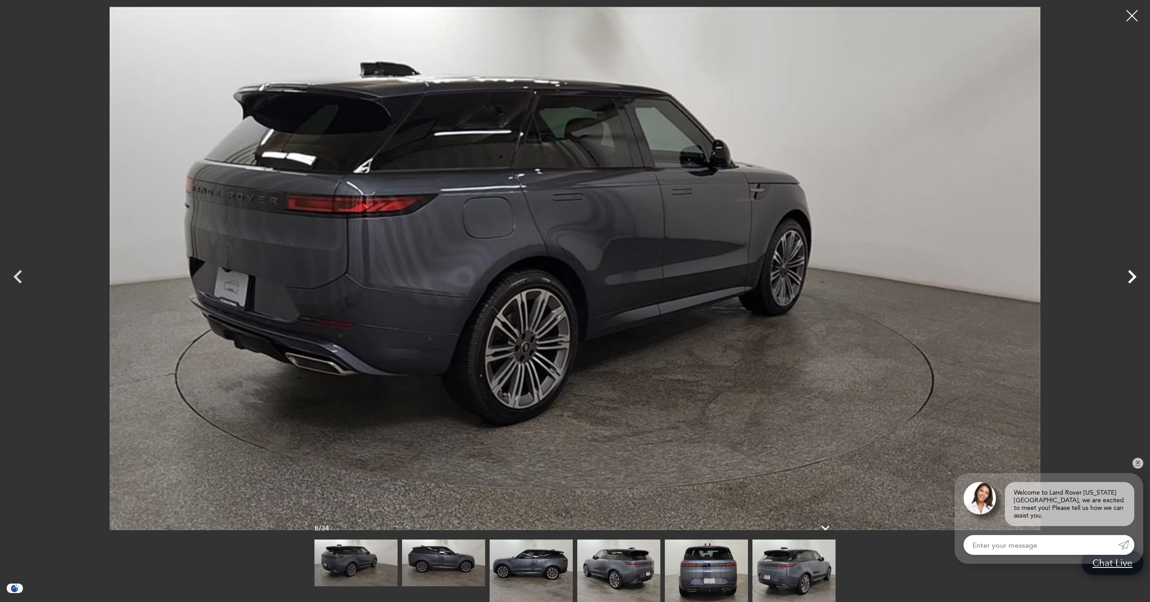
click at [1137, 274] on icon "Next" at bounding box center [1132, 276] width 27 height 27
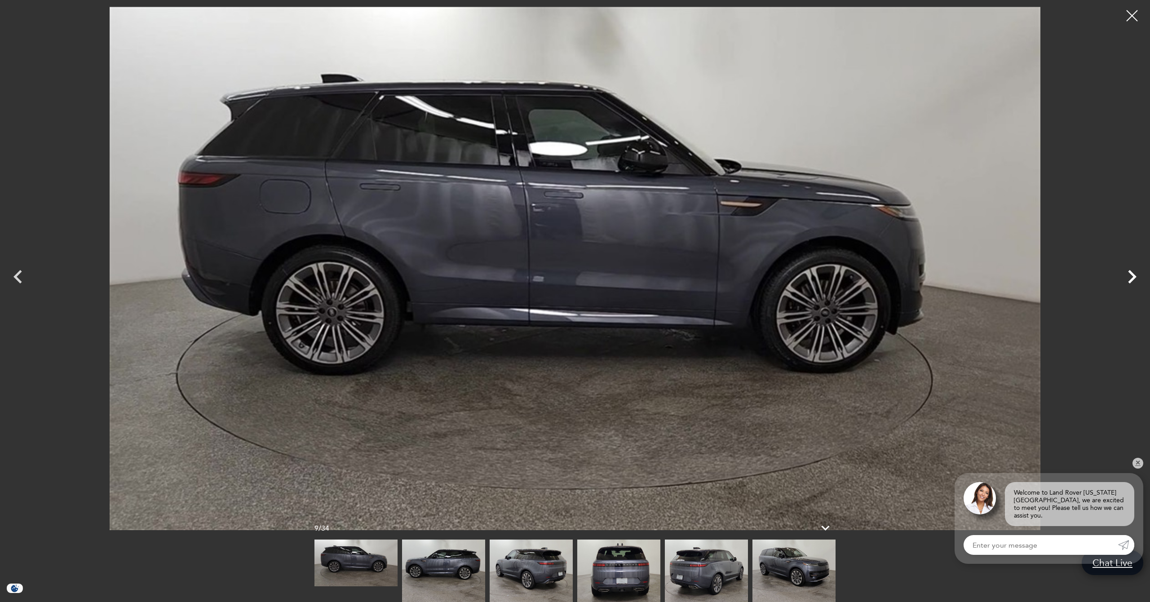
click at [1137, 274] on icon "Next" at bounding box center [1132, 276] width 27 height 27
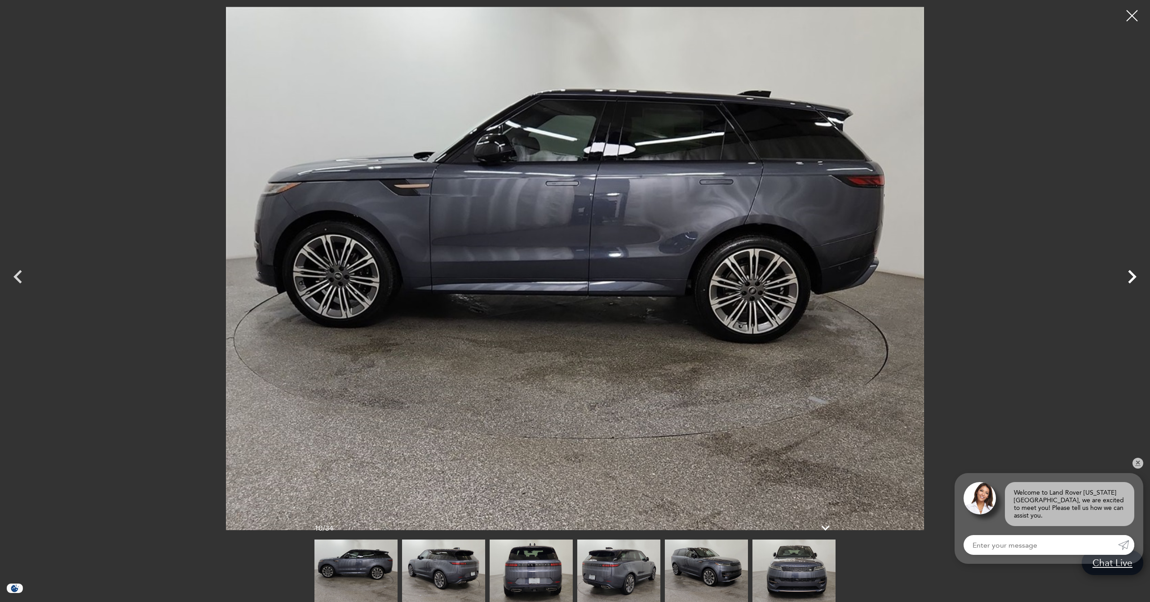
click at [1137, 274] on icon "Next" at bounding box center [1132, 276] width 27 height 27
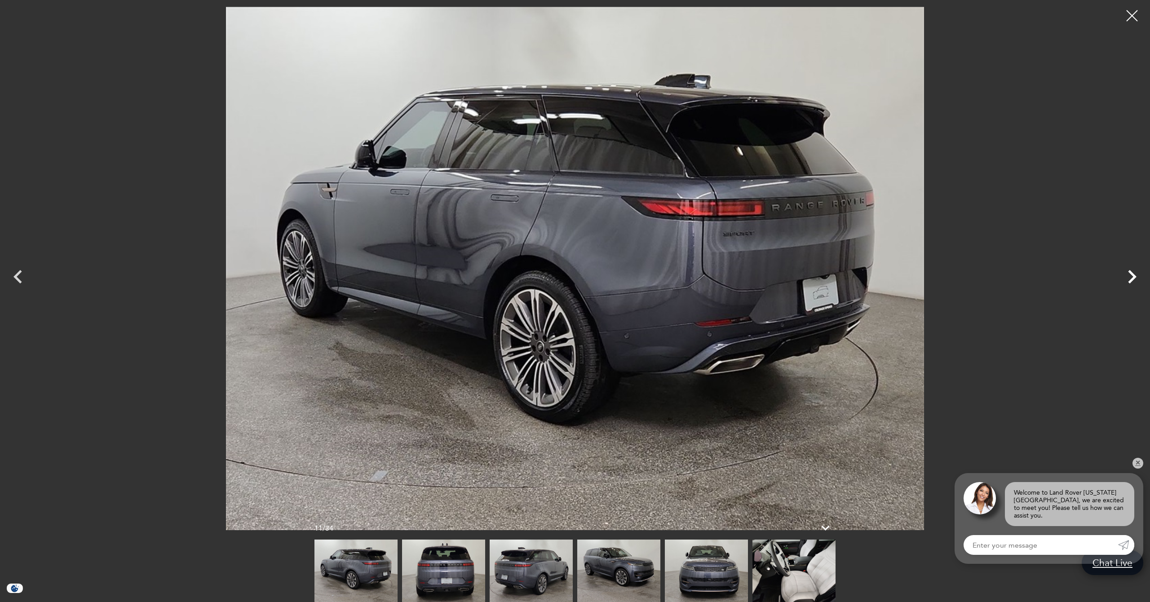
click at [1137, 274] on icon "Next" at bounding box center [1132, 276] width 27 height 27
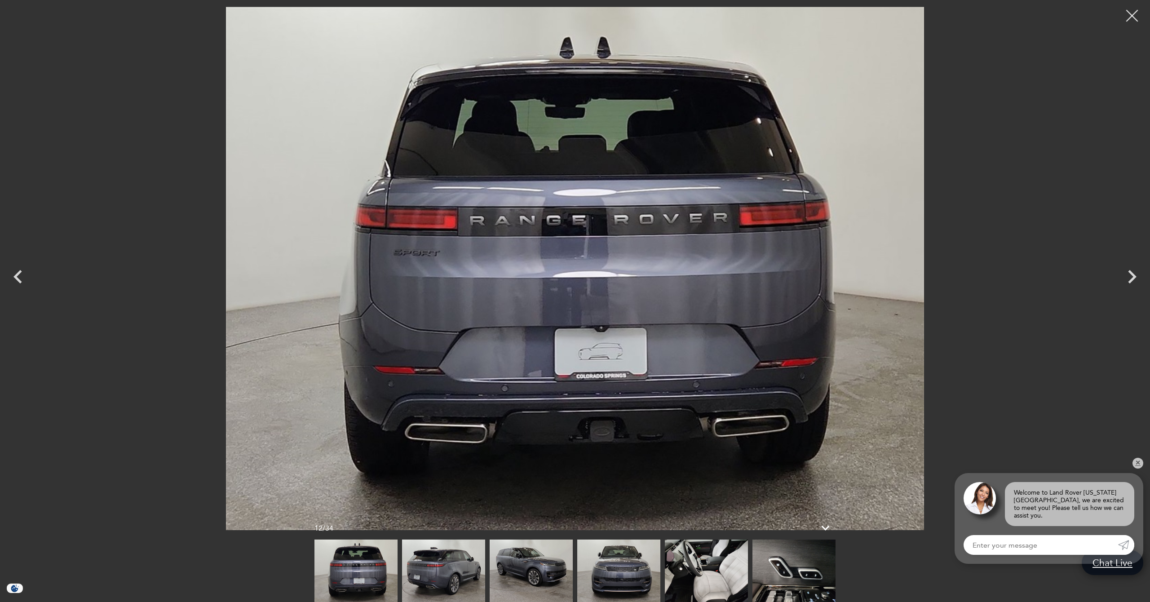
click at [1134, 14] on div at bounding box center [1132, 16] width 24 height 24
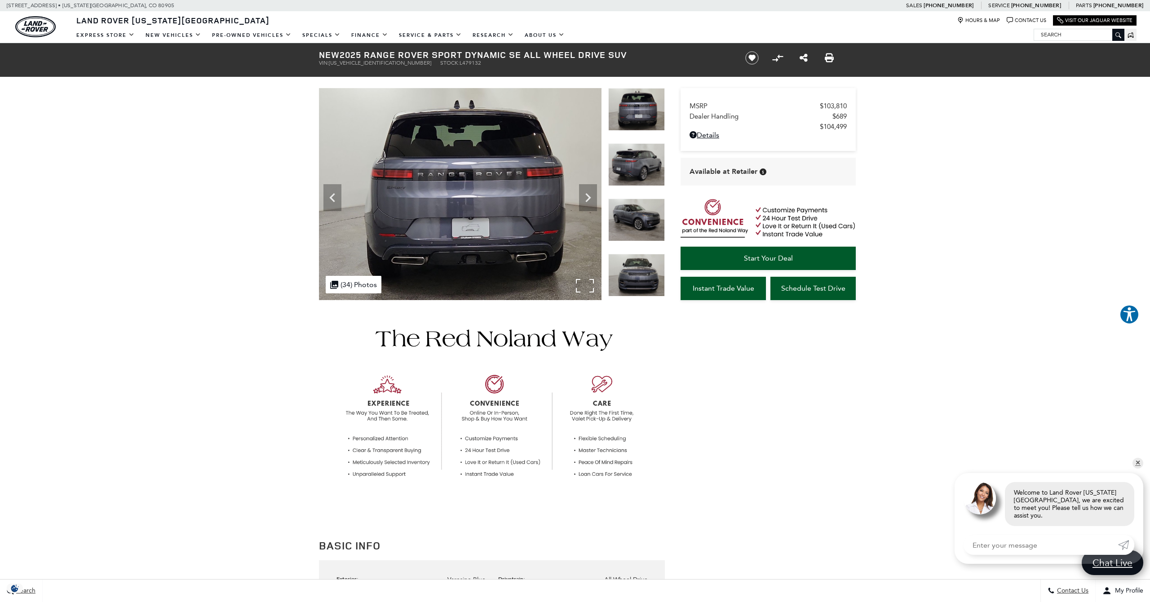
scroll to position [0, 0]
